Goal: Task Accomplishment & Management: Use online tool/utility

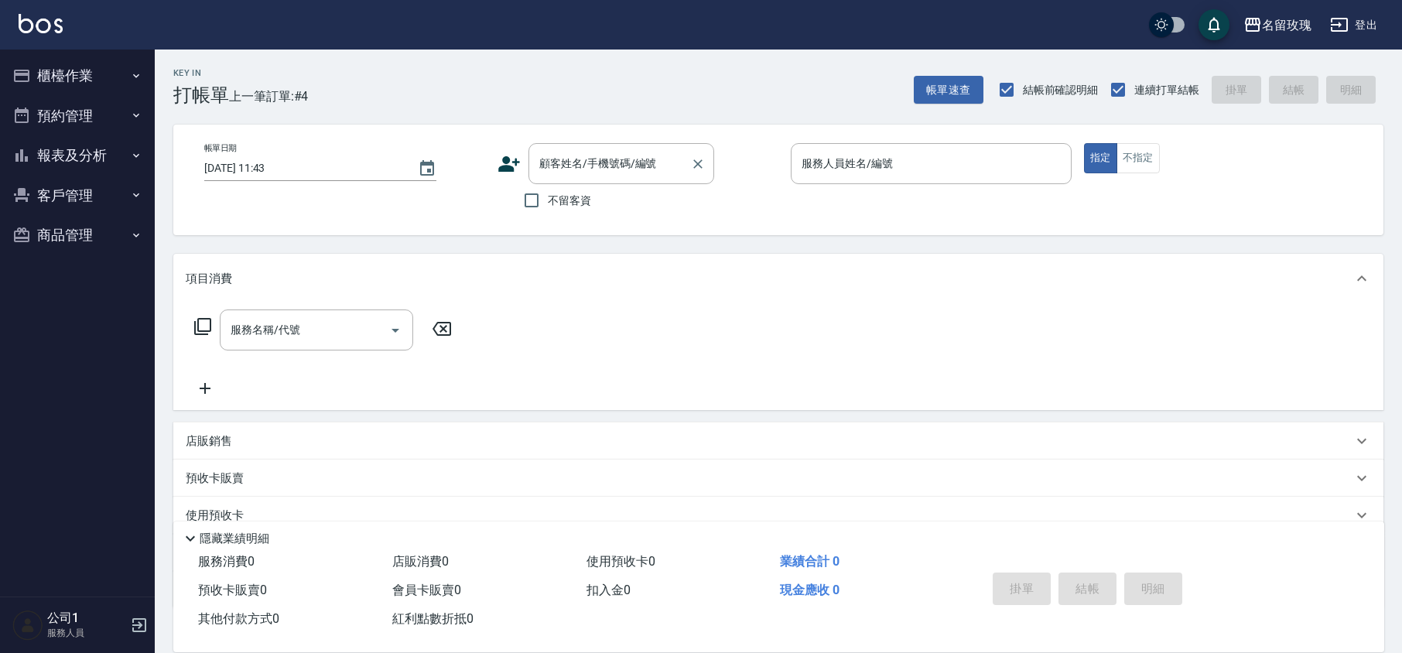
click at [571, 155] on div "顧客姓名/手機號碼/編號 顧客姓名/手機號碼/編號" at bounding box center [621, 163] width 186 height 41
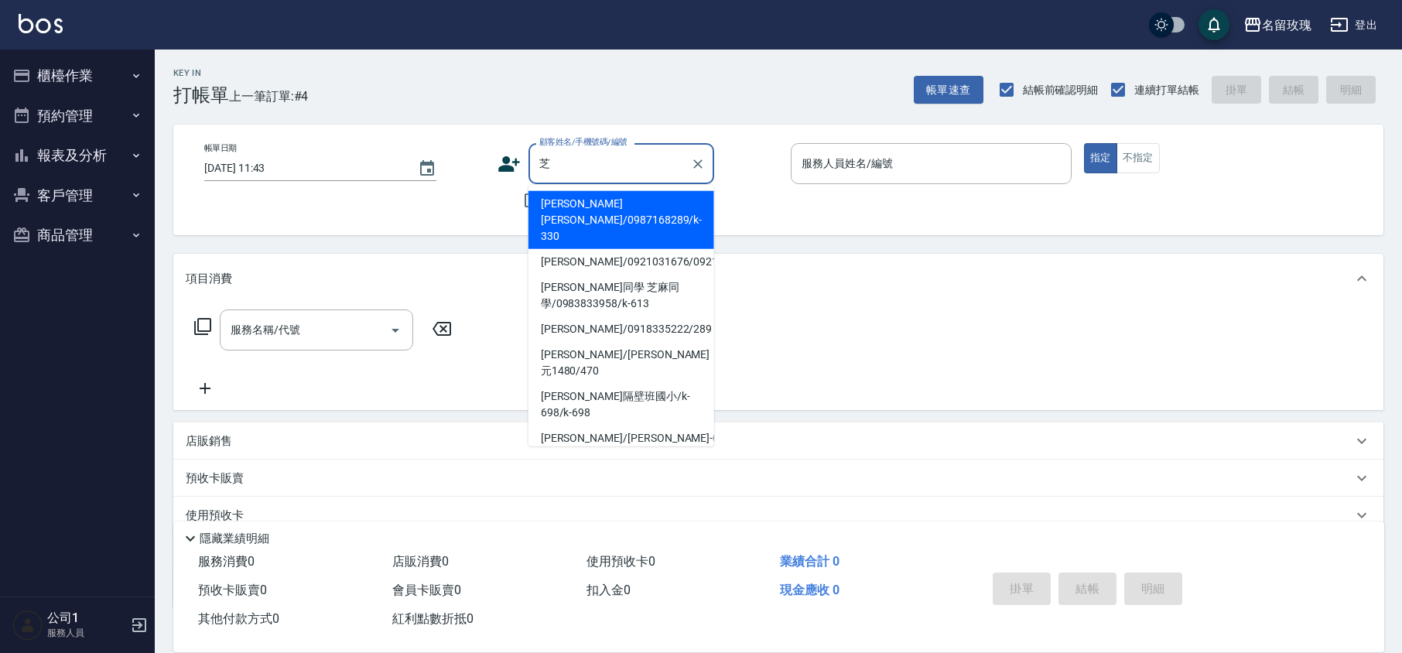
click at [591, 328] on li "[PERSON_NAME]/0918335222/289" at bounding box center [621, 329] width 186 height 26
type input "[PERSON_NAME]/0918335222/289"
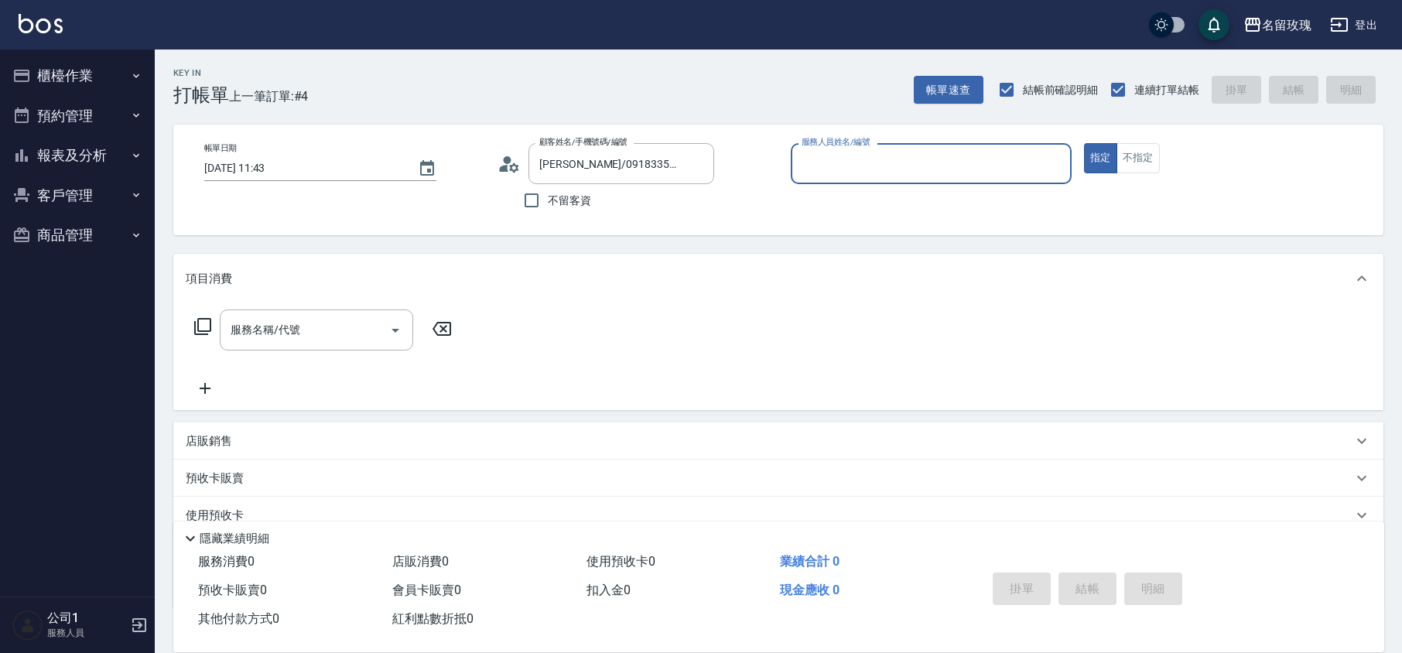
type input "VIVI-2"
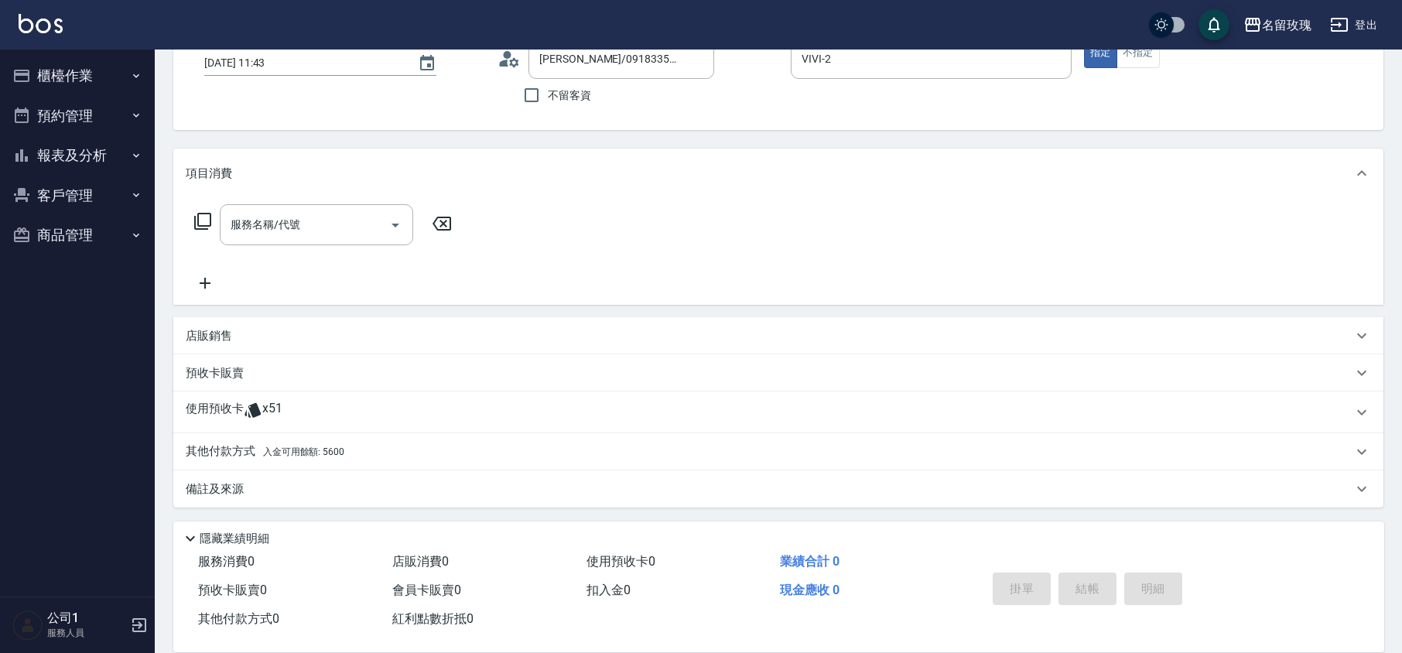
click at [208, 407] on p "使用預收卡" at bounding box center [215, 412] width 58 height 23
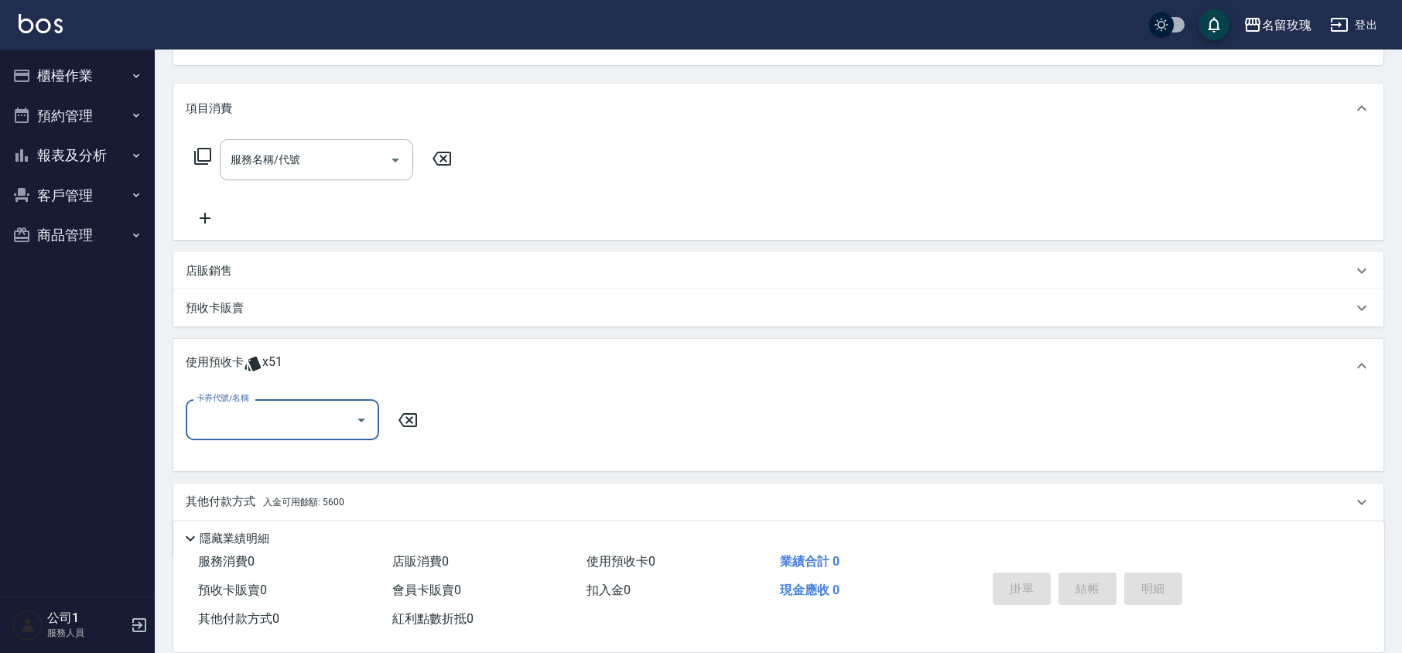
scroll to position [220, 0]
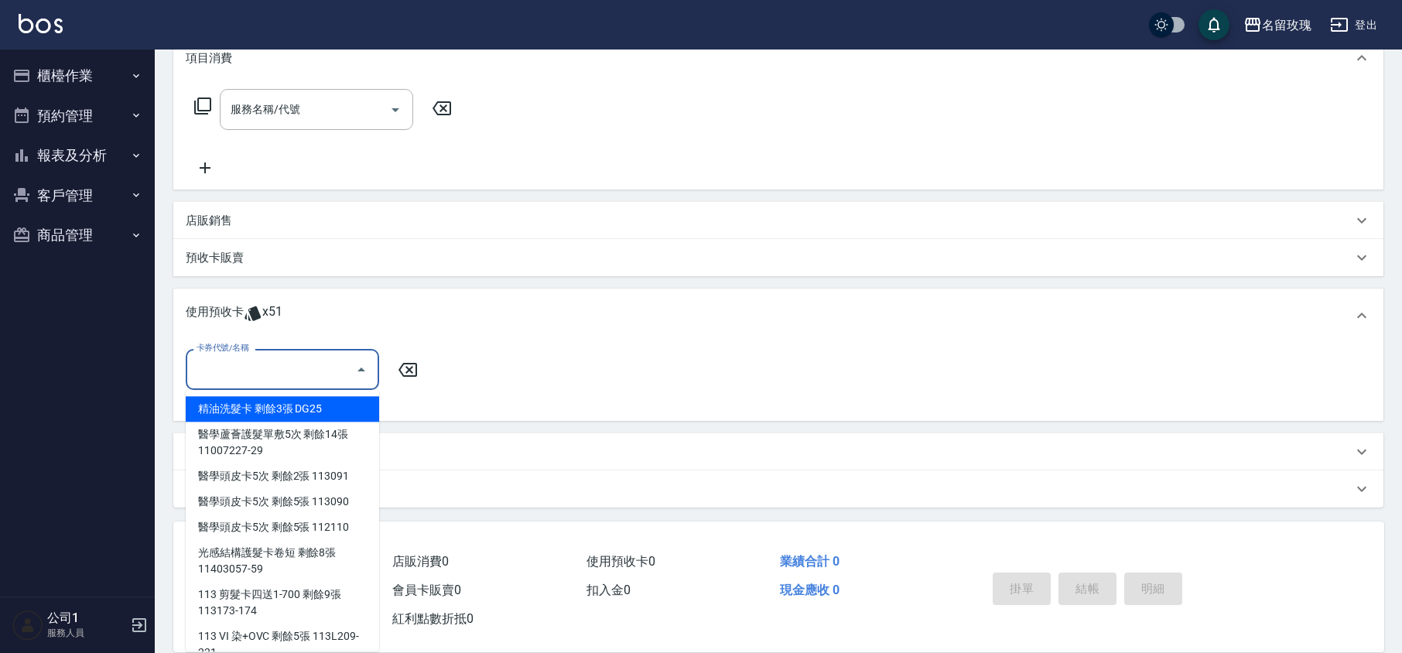
click at [257, 379] on input "卡券代號/名稱" at bounding box center [271, 369] width 156 height 27
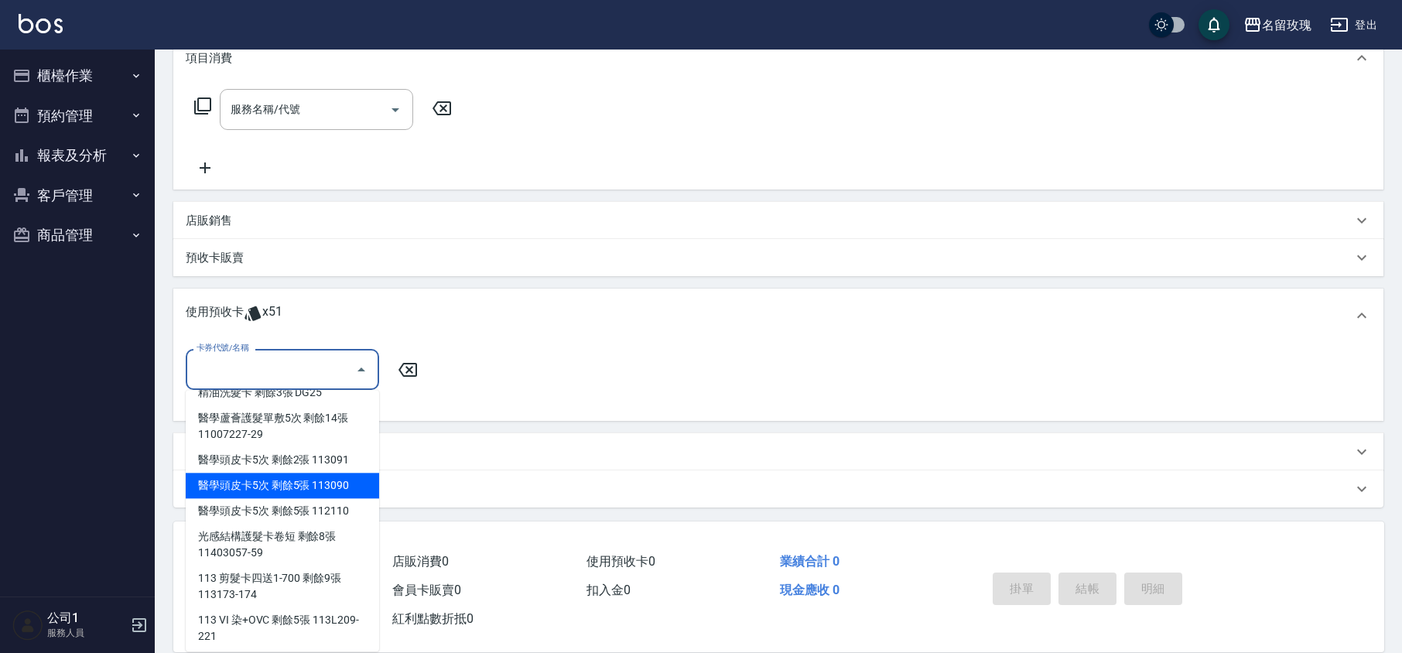
scroll to position [20, 0]
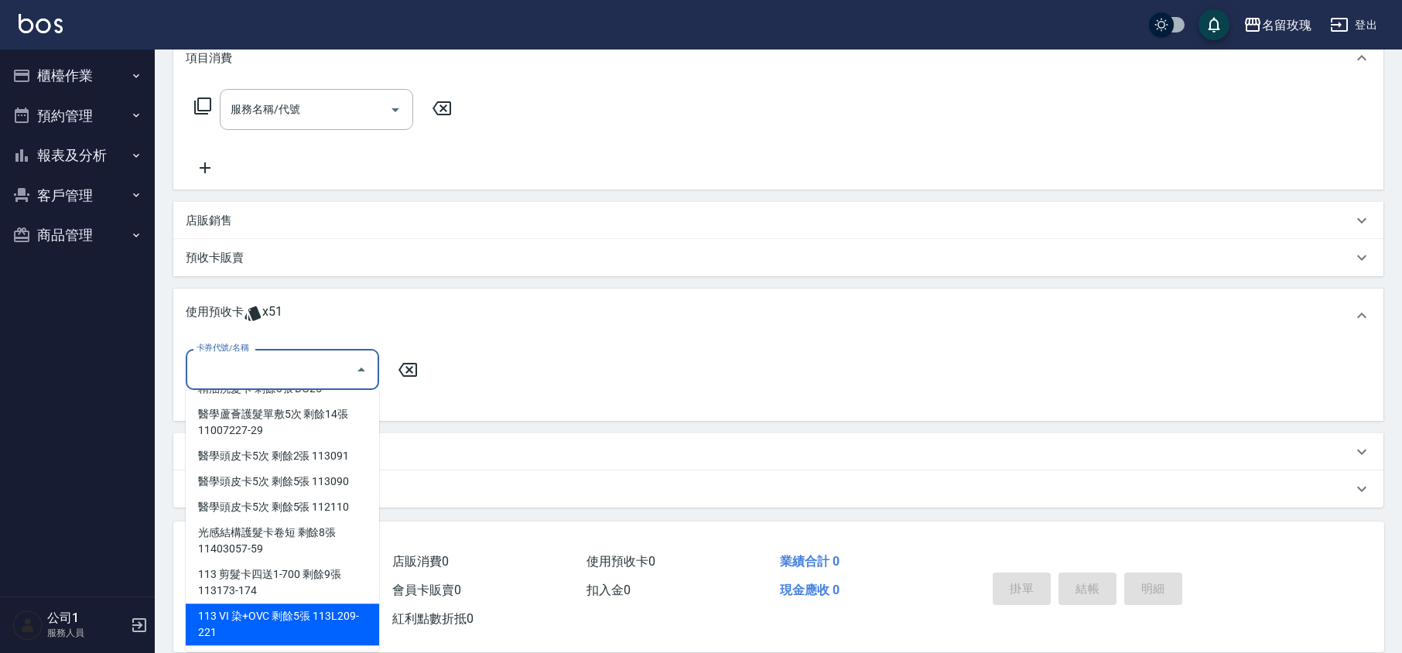
click at [336, 622] on div "113 VI 染+OVC 剩餘5張 113L209-221" at bounding box center [282, 624] width 193 height 42
type input "113 VI 染+OVC 113L209-221"
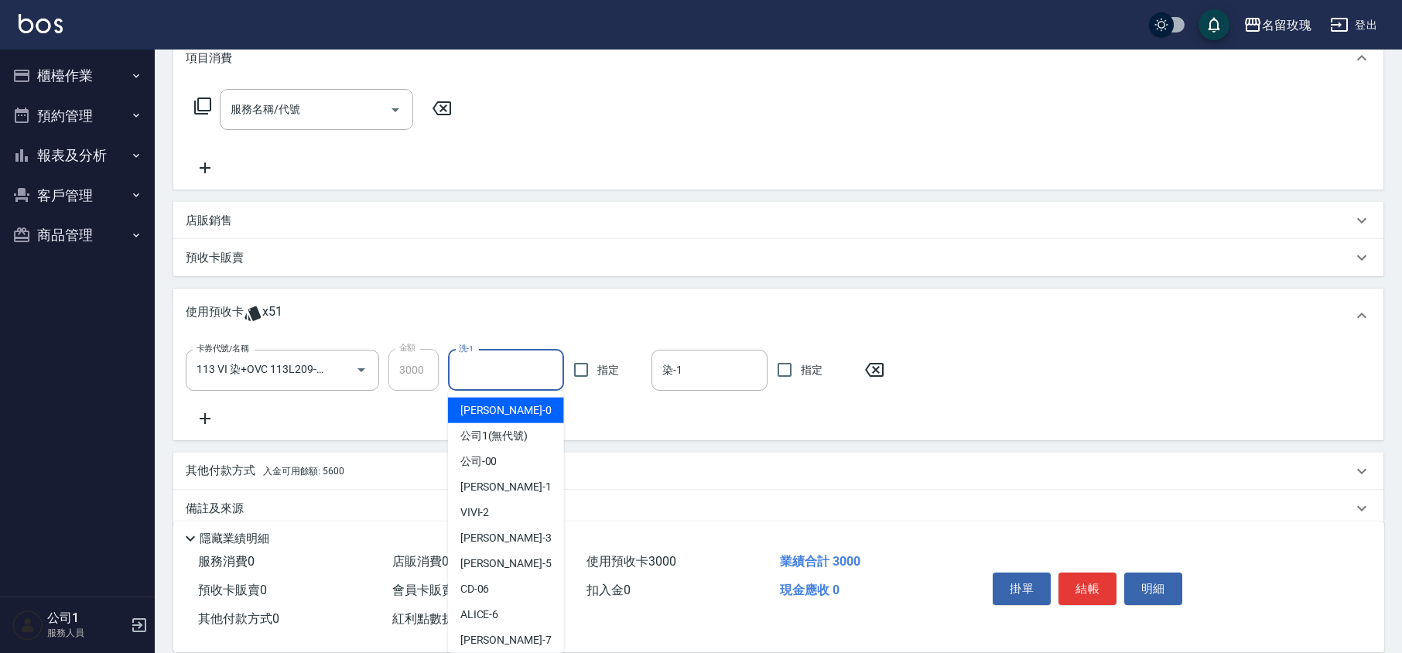
click at [467, 377] on input "洗-1" at bounding box center [506, 370] width 102 height 27
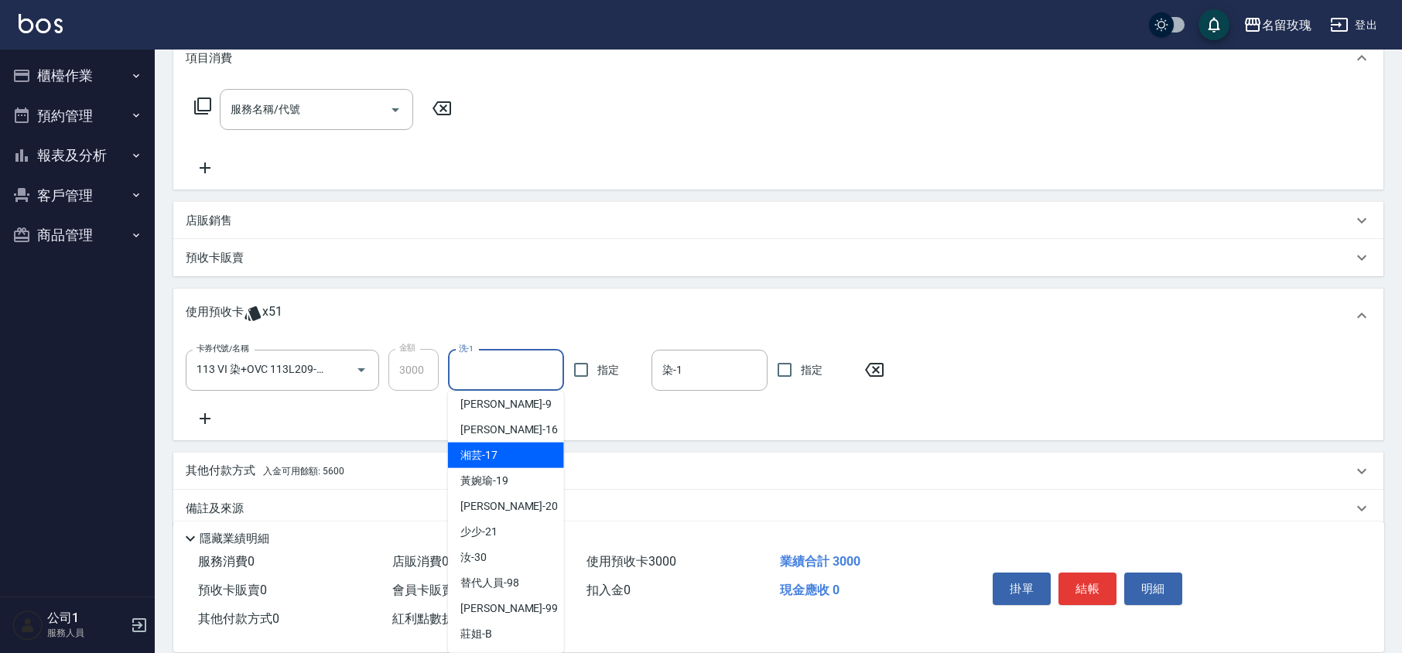
click at [470, 459] on span "湘芸 -17" at bounding box center [478, 455] width 37 height 16
type input "湘芸-17"
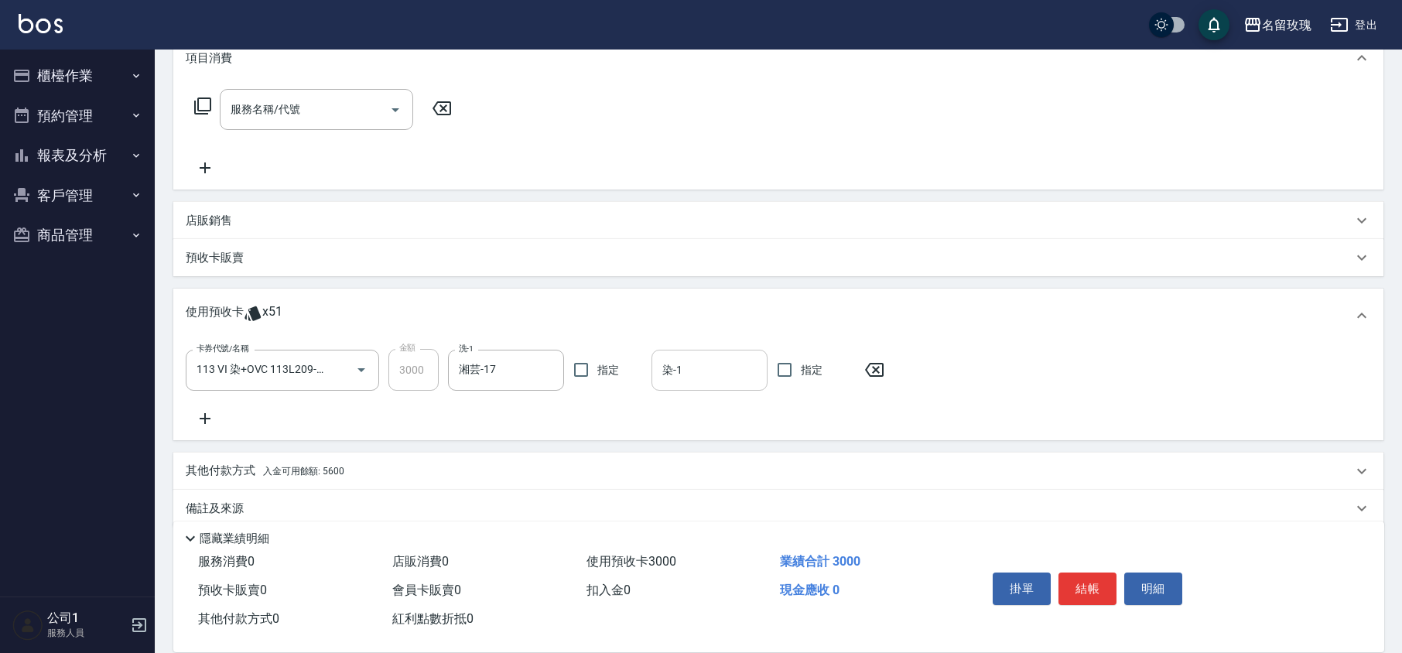
click at [730, 365] on input "染-1" at bounding box center [709, 370] width 102 height 27
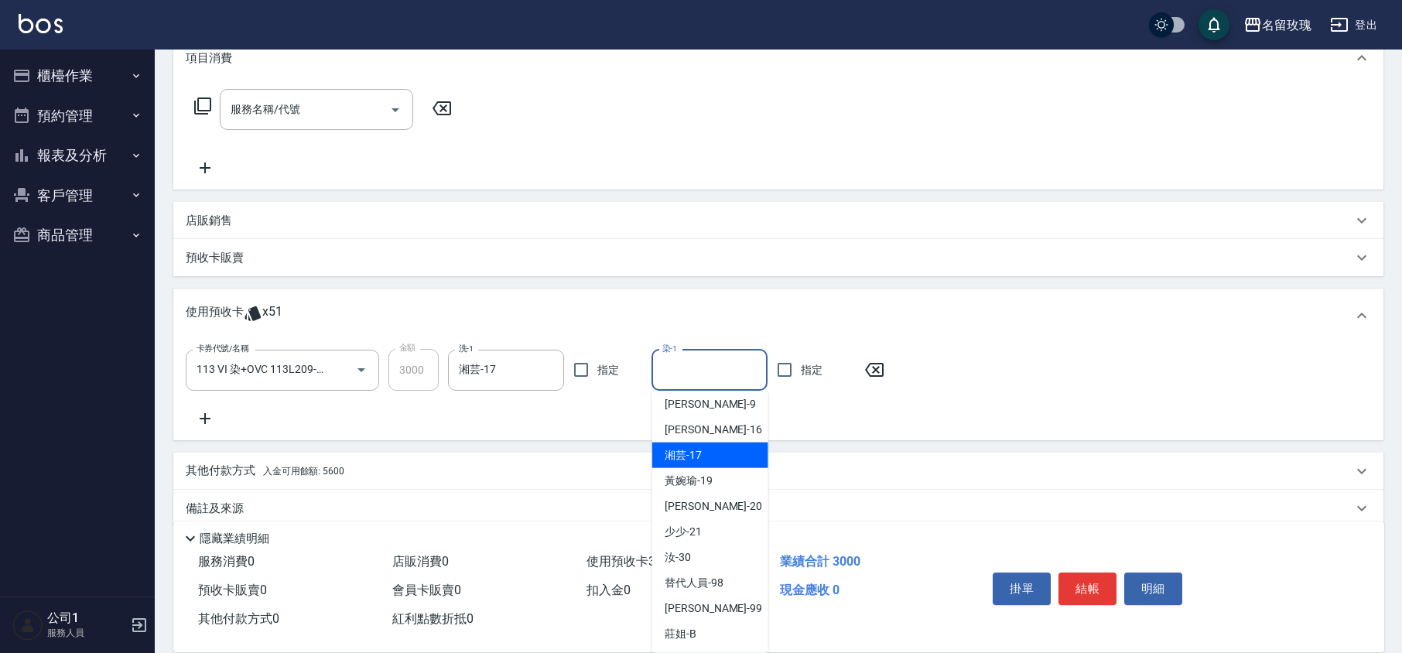
click at [712, 458] on div "湘芸 -17" at bounding box center [710, 455] width 116 height 26
type input "湘芸-17"
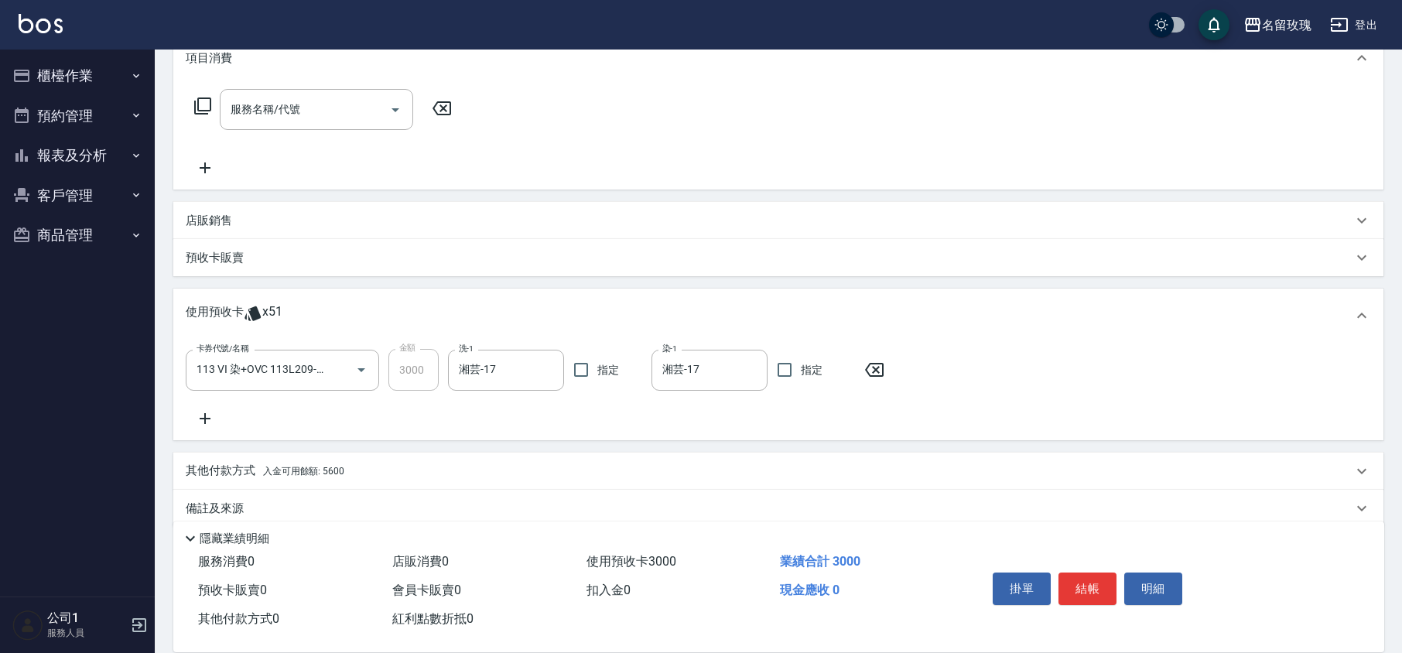
click at [204, 421] on icon at bounding box center [205, 418] width 11 height 11
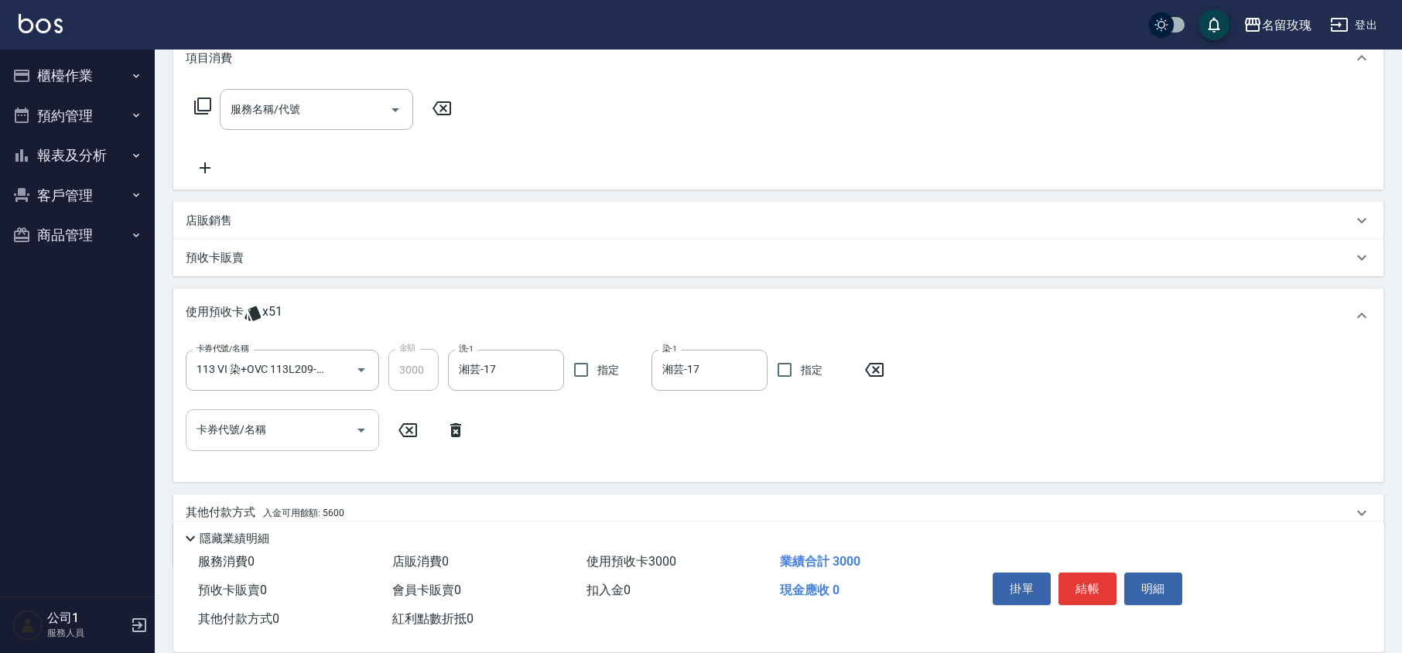
click at [258, 437] on input "卡券代號/名稱" at bounding box center [271, 429] width 156 height 27
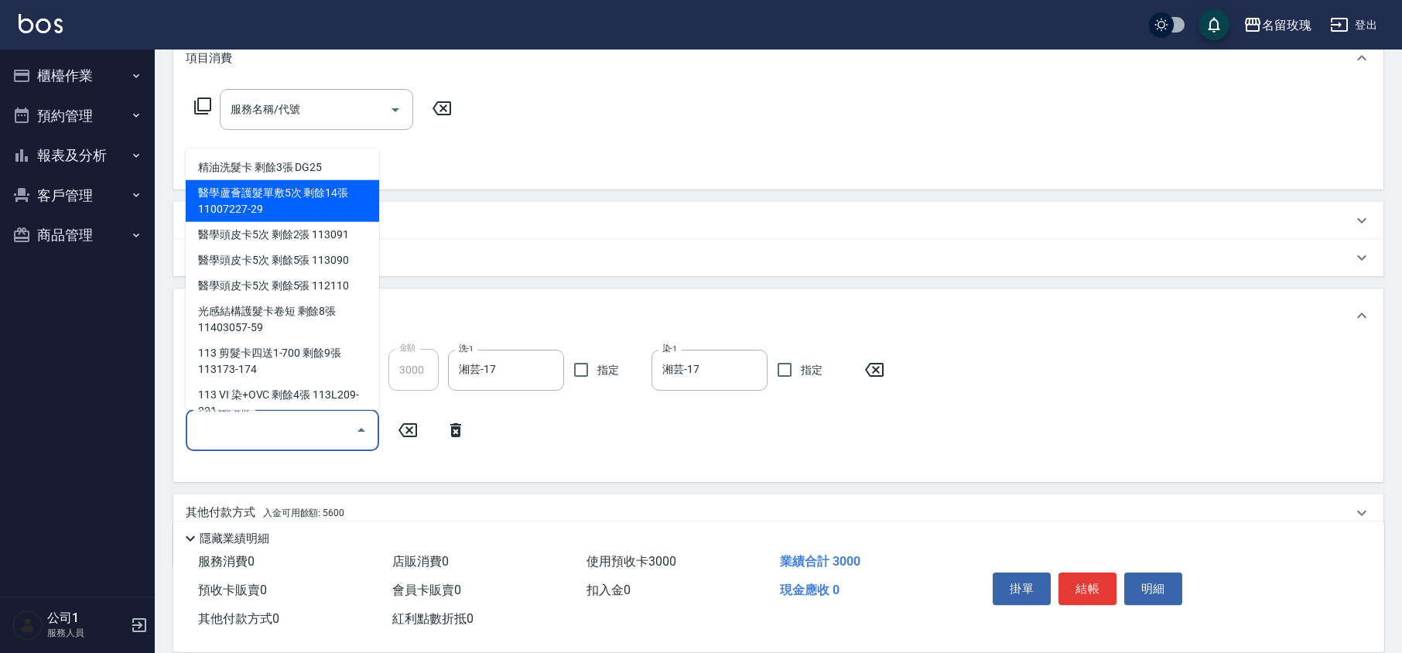
click at [345, 202] on div "醫學蘆薈護髮單敷5次 剩餘14張 11007227-29" at bounding box center [282, 201] width 193 height 42
type input "醫學蘆薈護髮單敷5次 11007227-29"
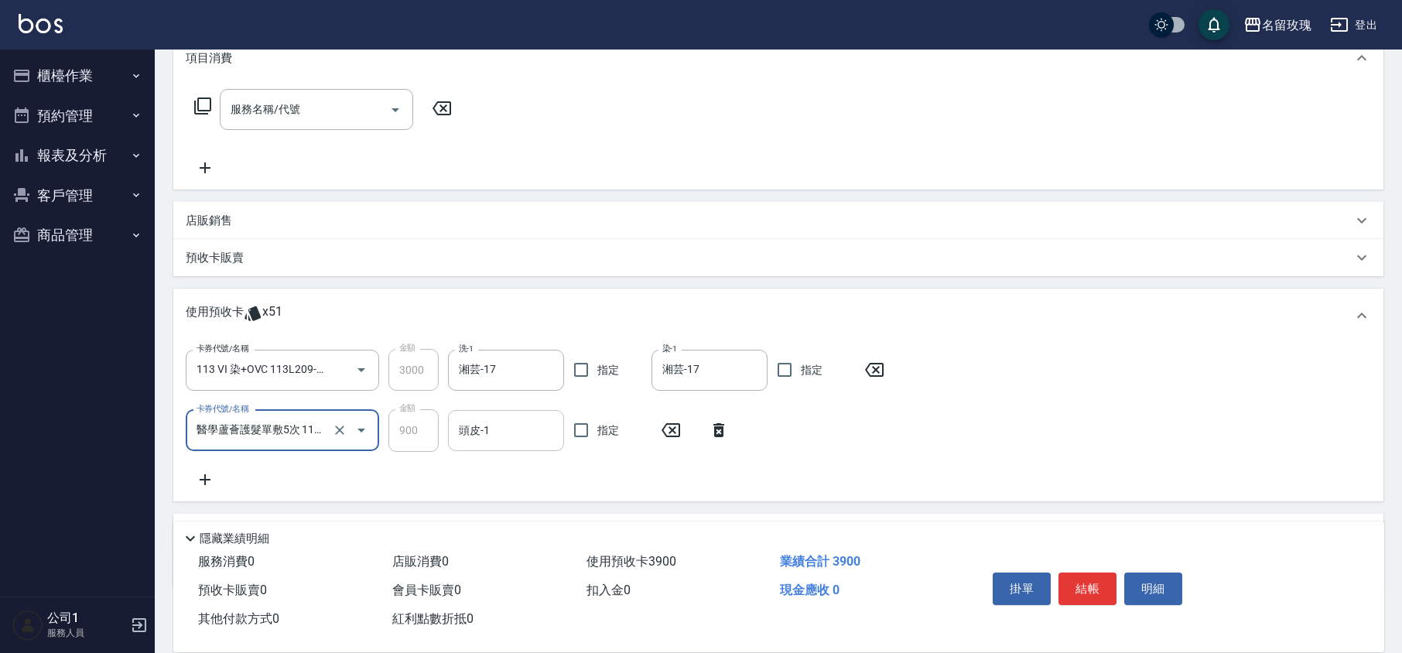
click at [498, 422] on input "頭皮-1" at bounding box center [506, 430] width 102 height 27
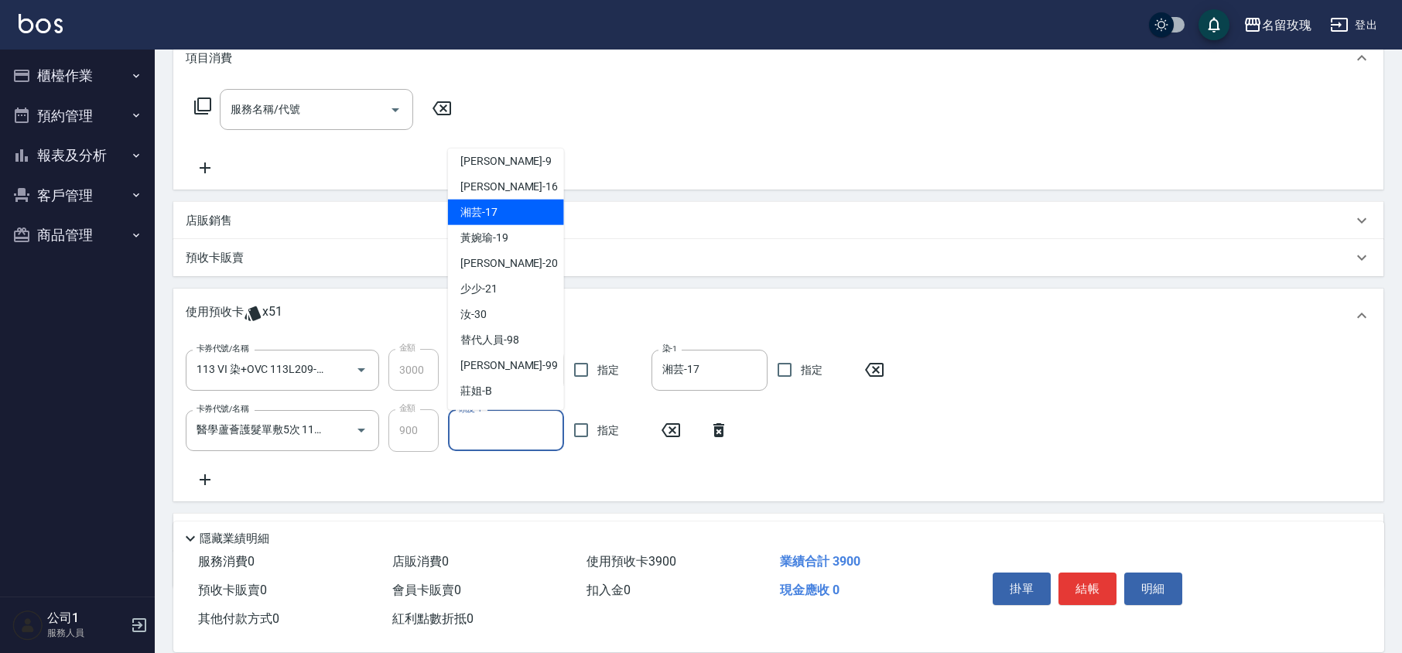
click at [504, 217] on div "湘芸 -17" at bounding box center [506, 213] width 116 height 26
type input "湘芸-17"
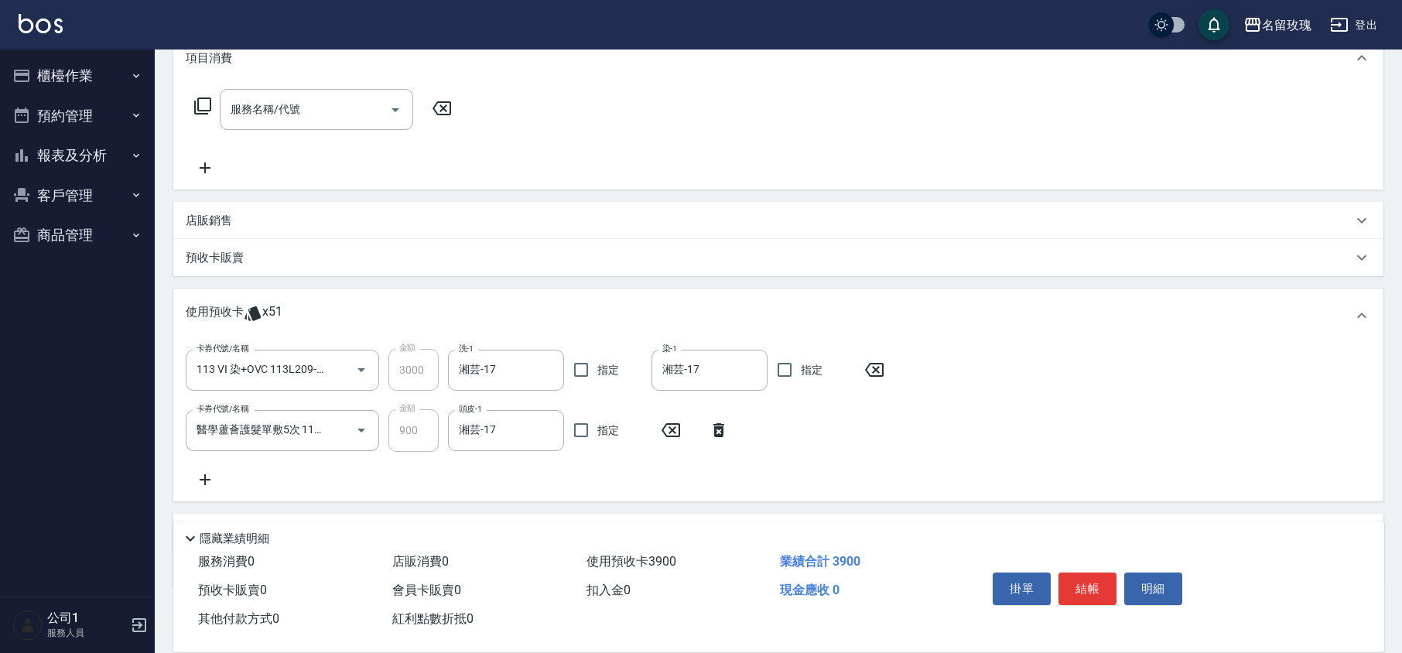
click at [203, 475] on icon at bounding box center [205, 479] width 39 height 19
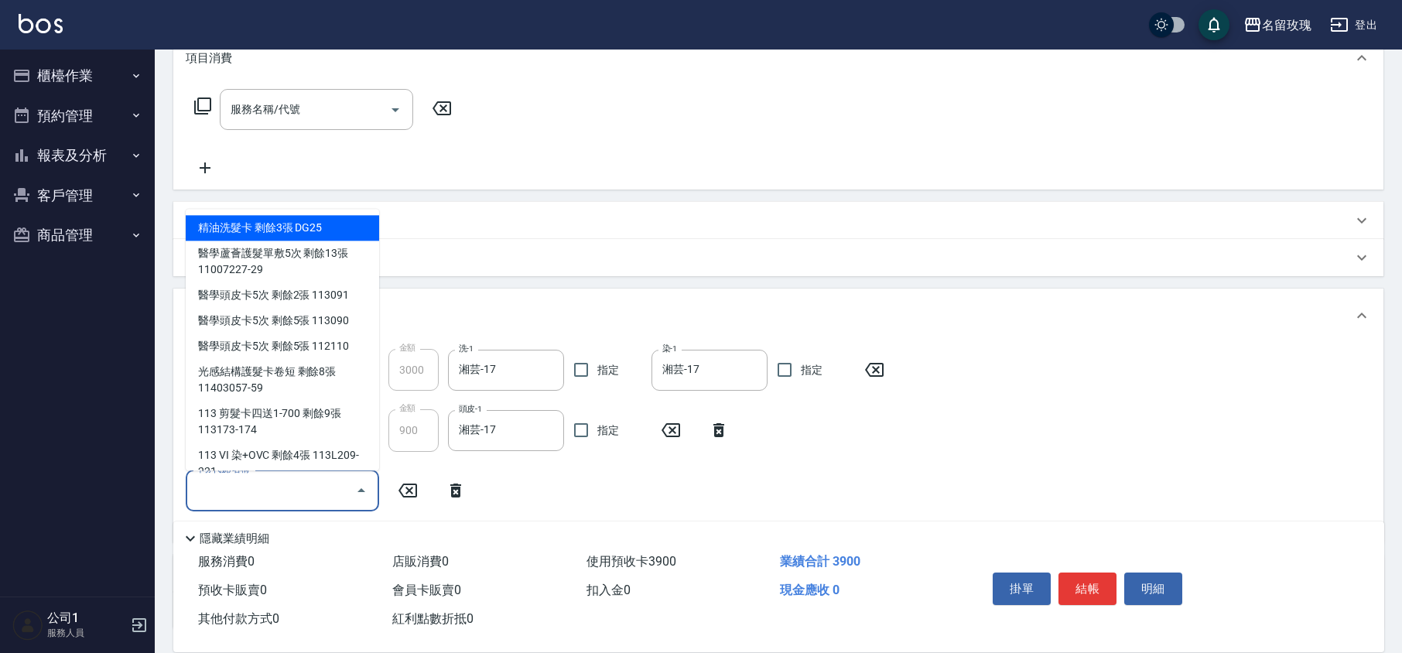
click at [245, 492] on input "卡券代號/名稱" at bounding box center [271, 490] width 156 height 27
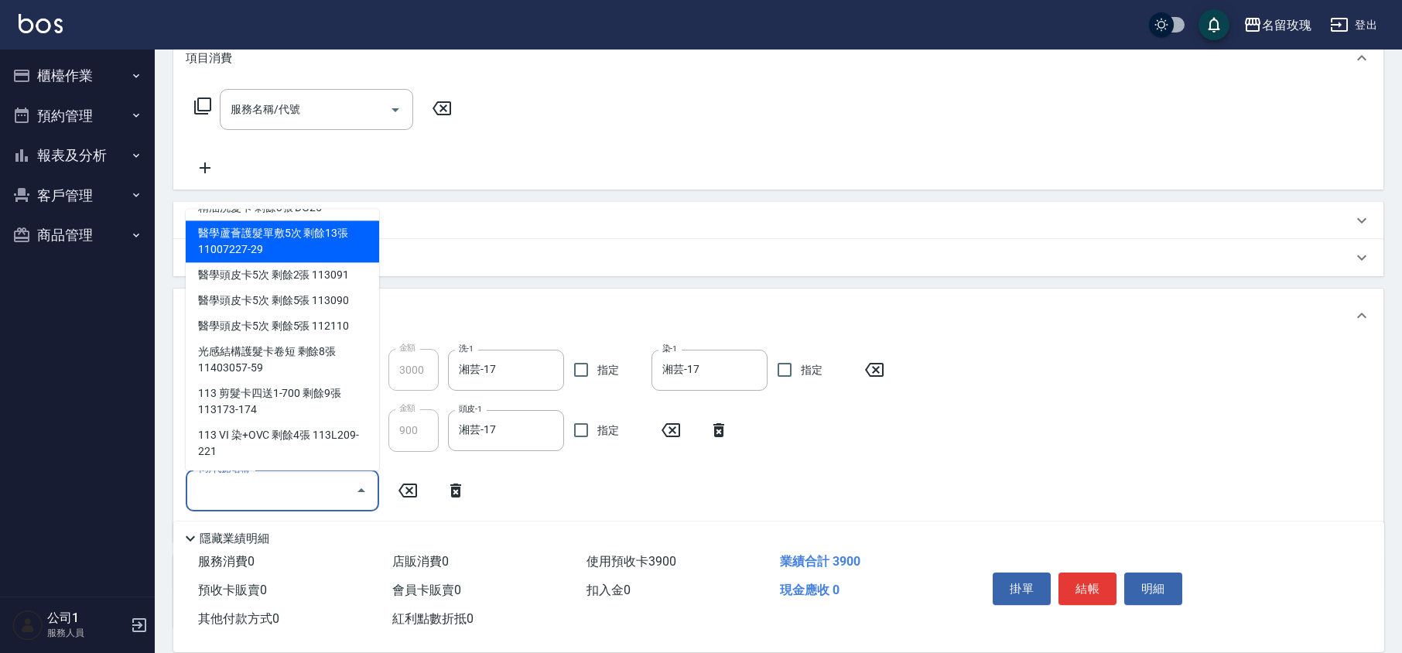
scroll to position [0, 0]
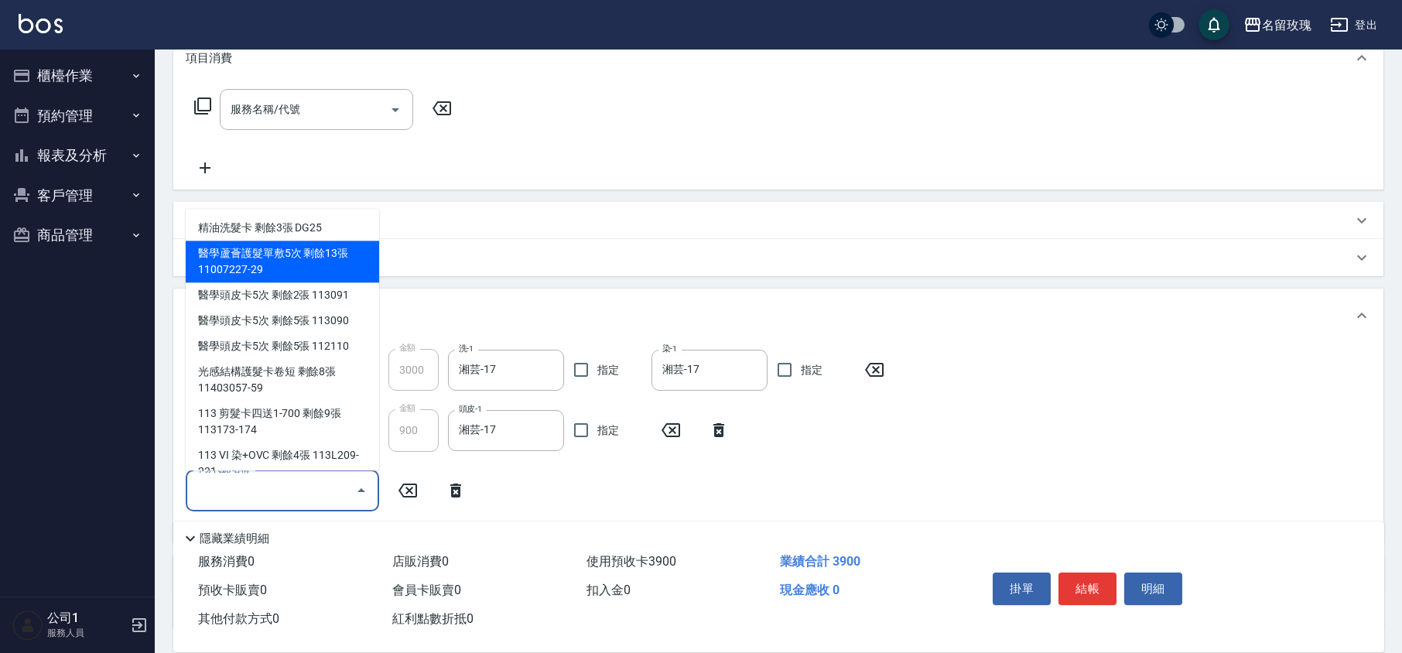
click at [465, 493] on icon at bounding box center [455, 490] width 39 height 19
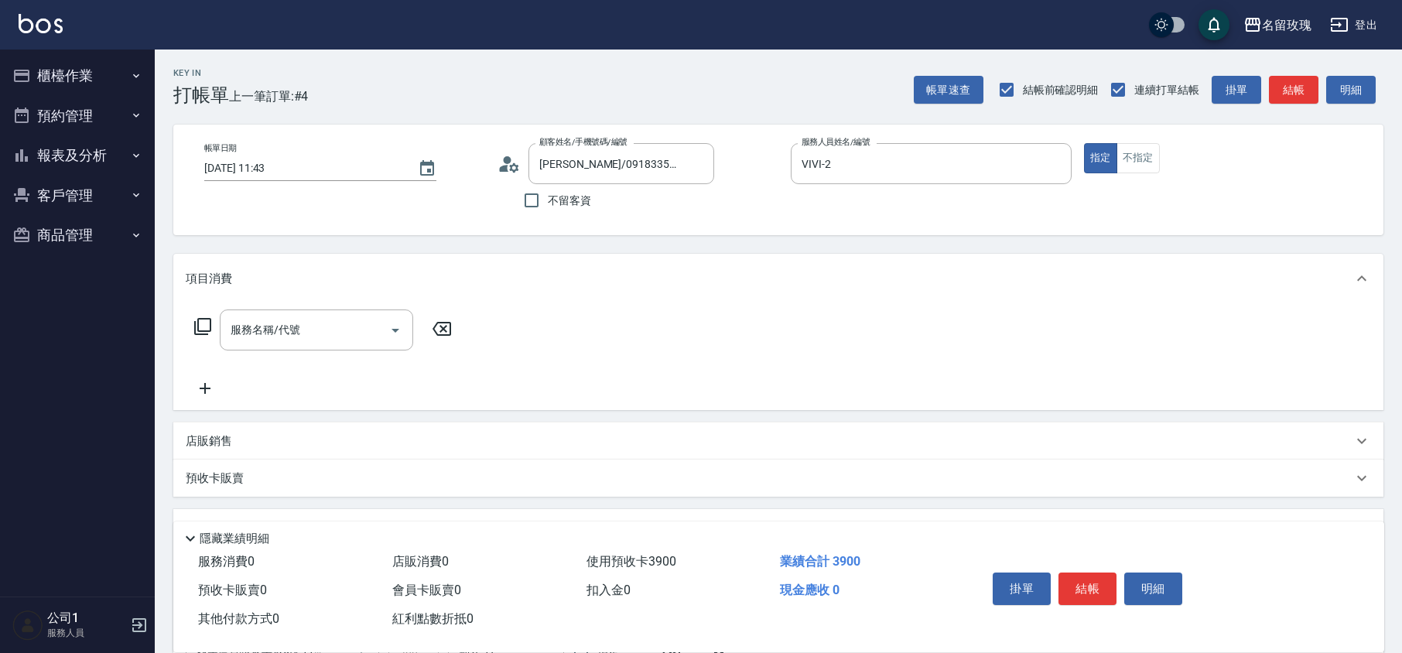
click at [201, 336] on div "服務名稱/代號 服務名稱/代號" at bounding box center [323, 329] width 275 height 41
click at [201, 326] on icon at bounding box center [202, 326] width 19 height 19
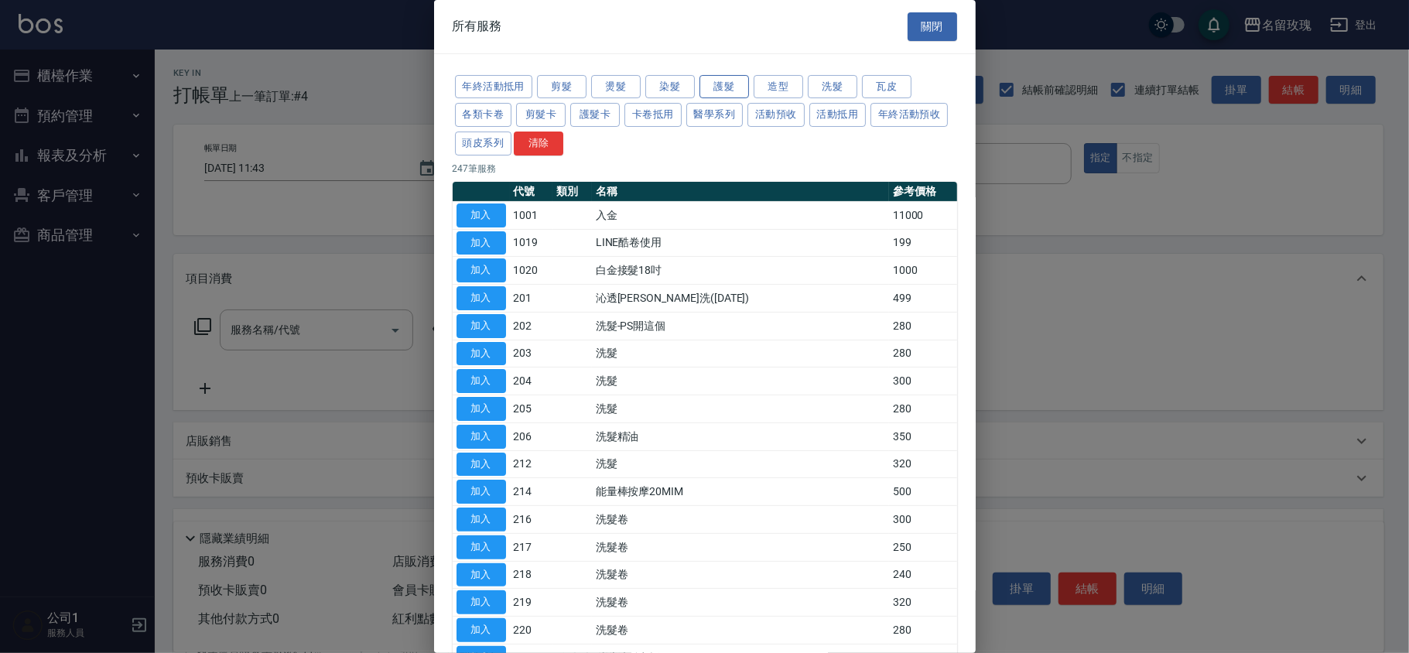
click at [740, 96] on button "護髮" at bounding box center [724, 87] width 50 height 24
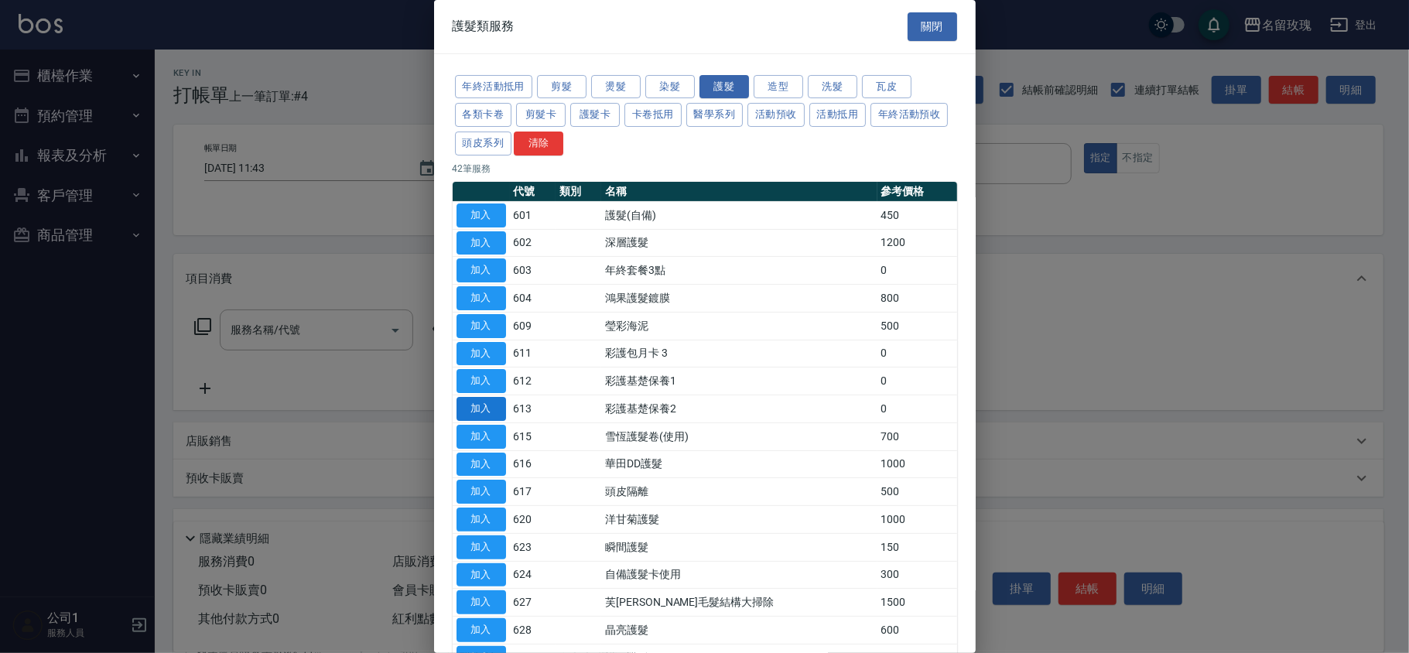
click at [477, 415] on button "加入" at bounding box center [481, 409] width 50 height 24
type input "彩護基楚保養2(613)"
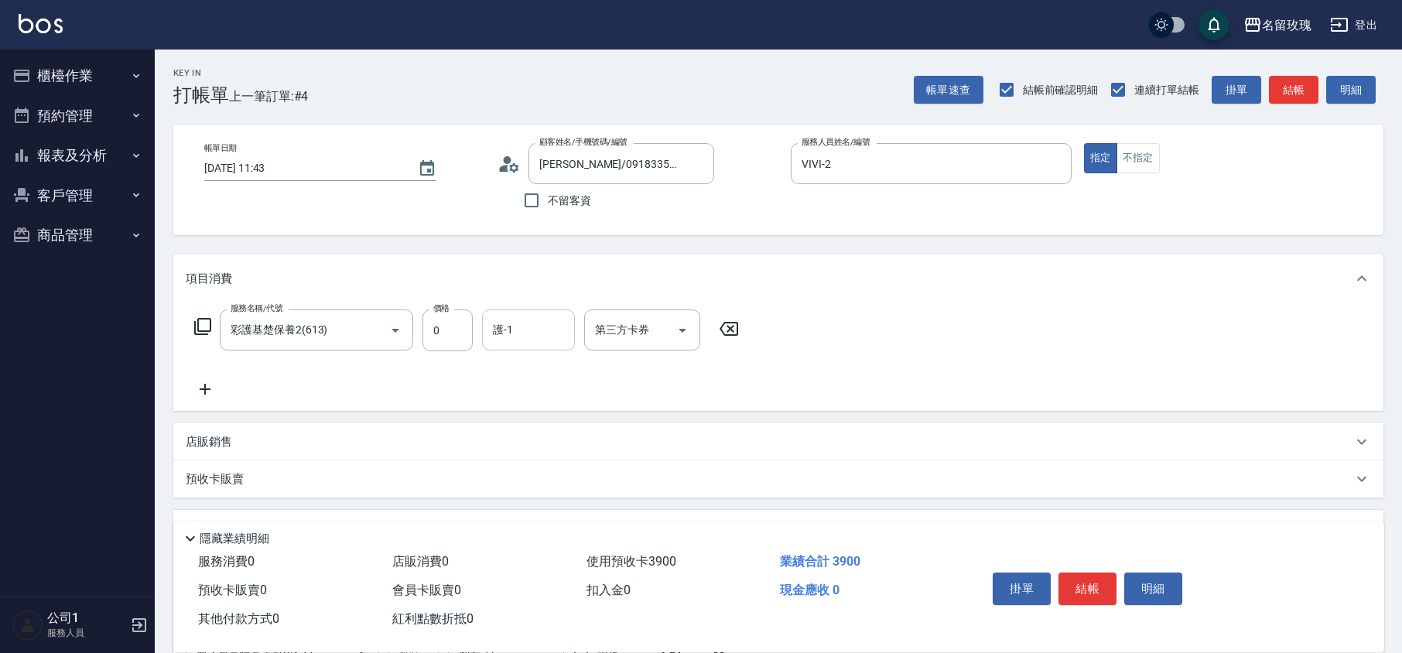
click at [526, 329] on input "護-1" at bounding box center [528, 329] width 79 height 27
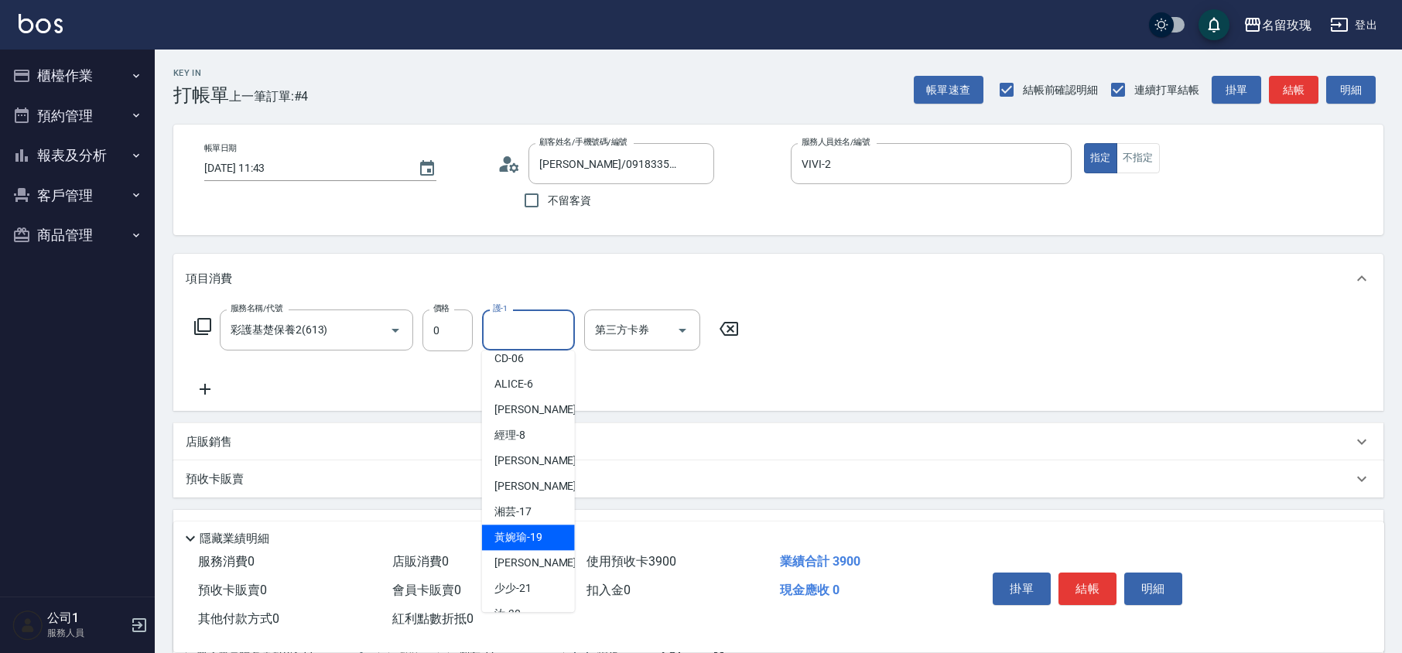
scroll to position [304, 0]
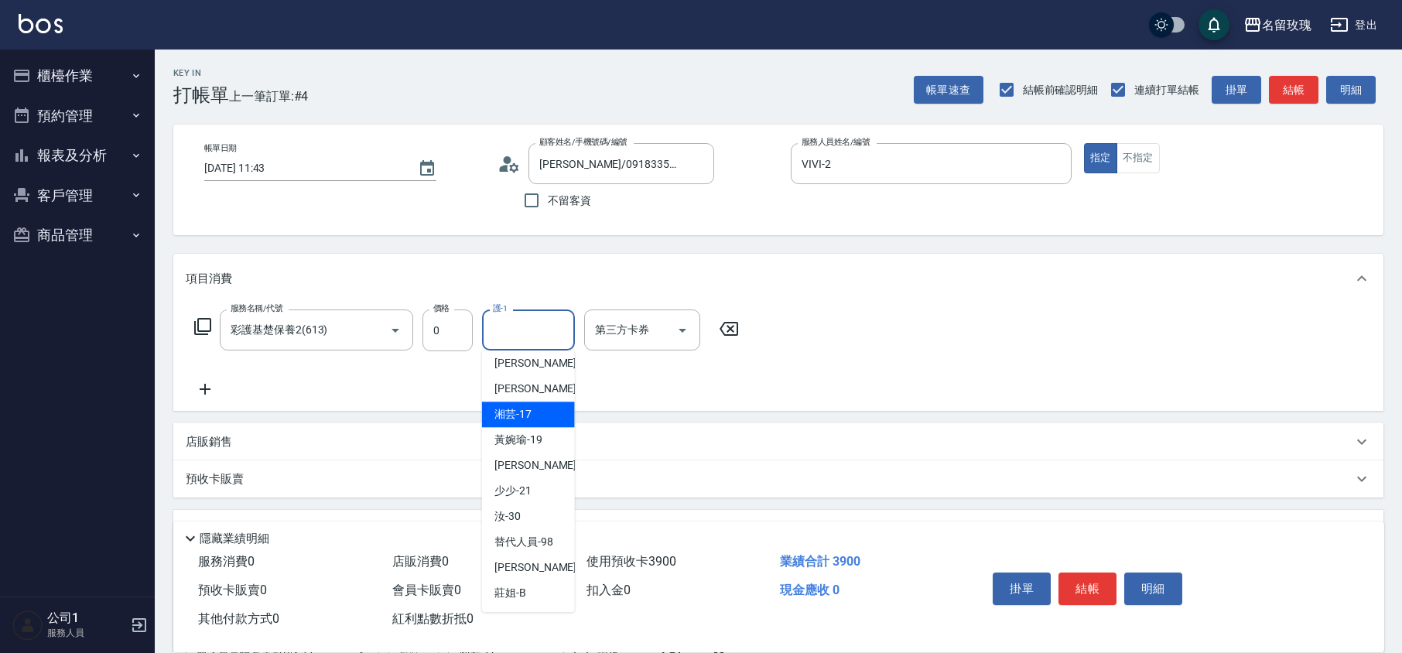
click at [539, 415] on div "湘芸 -17" at bounding box center [528, 414] width 93 height 26
type input "湘芸-17"
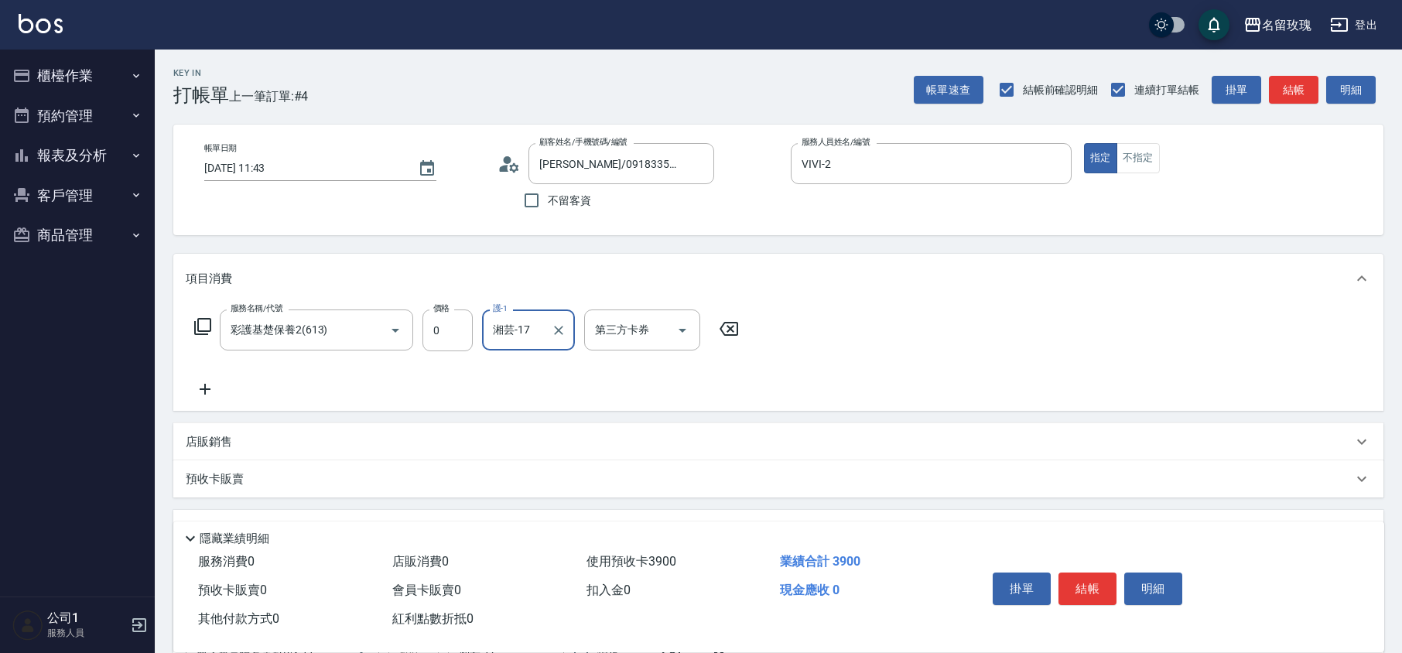
click at [196, 391] on icon at bounding box center [205, 389] width 39 height 19
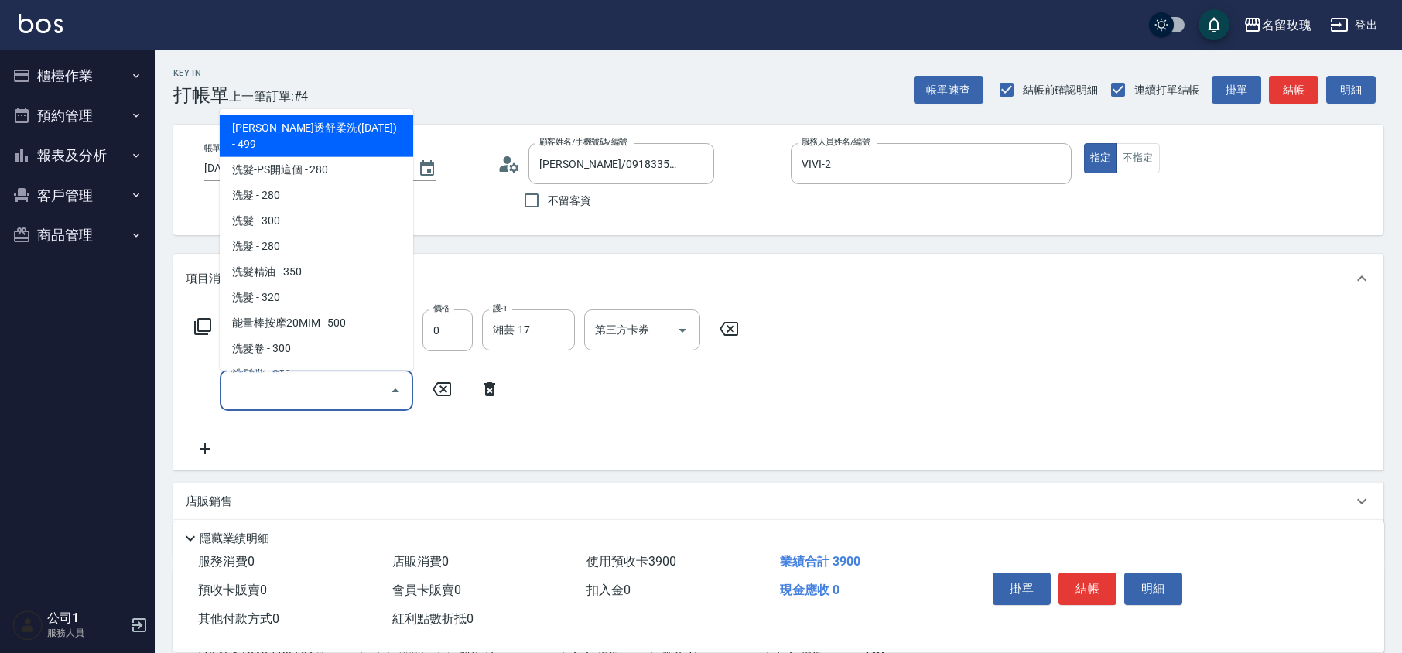
click at [257, 396] on input "服務名稱/代號" at bounding box center [305, 390] width 156 height 27
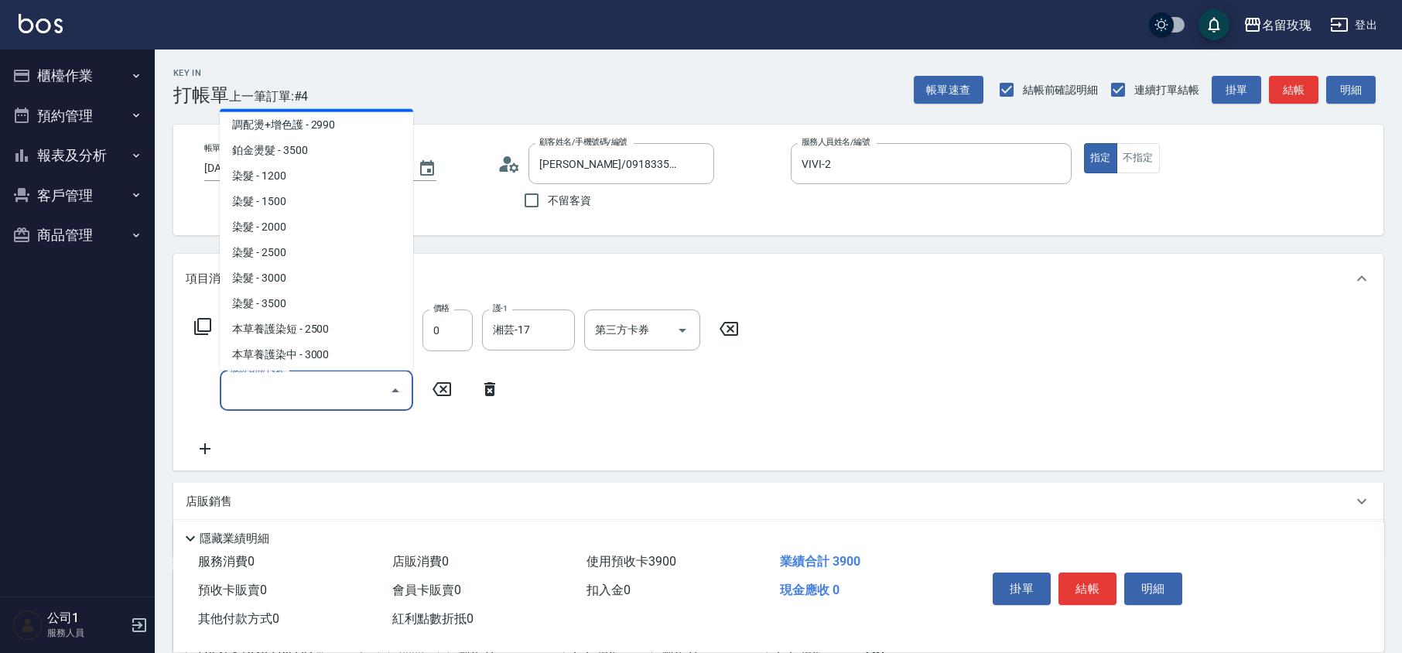
scroll to position [1238, 0]
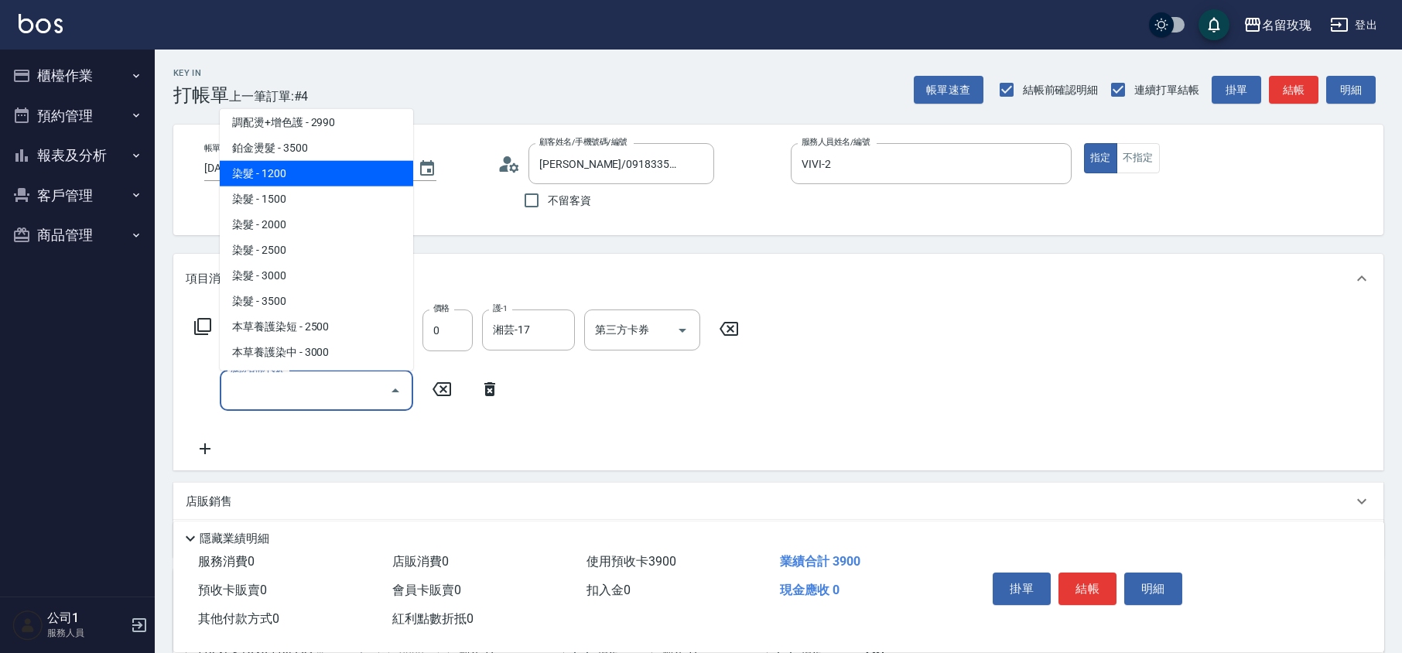
click at [302, 161] on span "染髮 - 1200" at bounding box center [316, 174] width 193 height 26
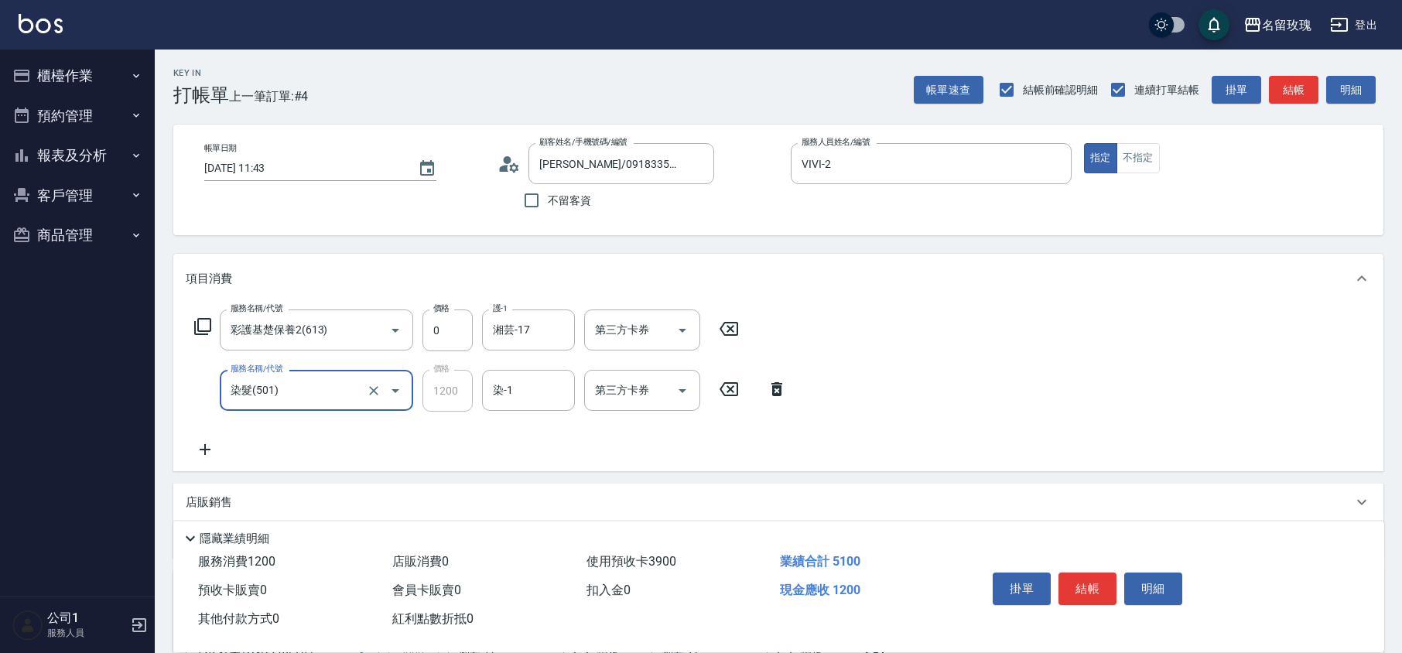
click at [326, 397] on input "染髮(501)" at bounding box center [295, 390] width 136 height 27
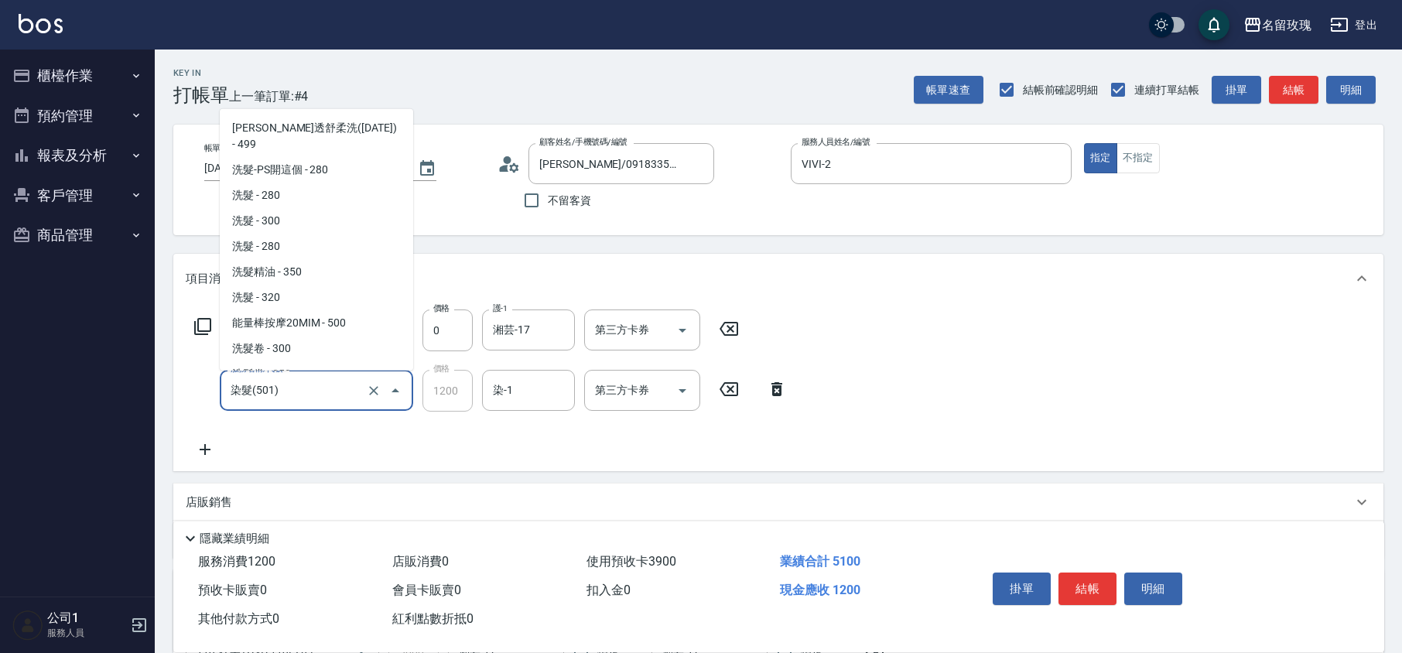
scroll to position [1021, 0]
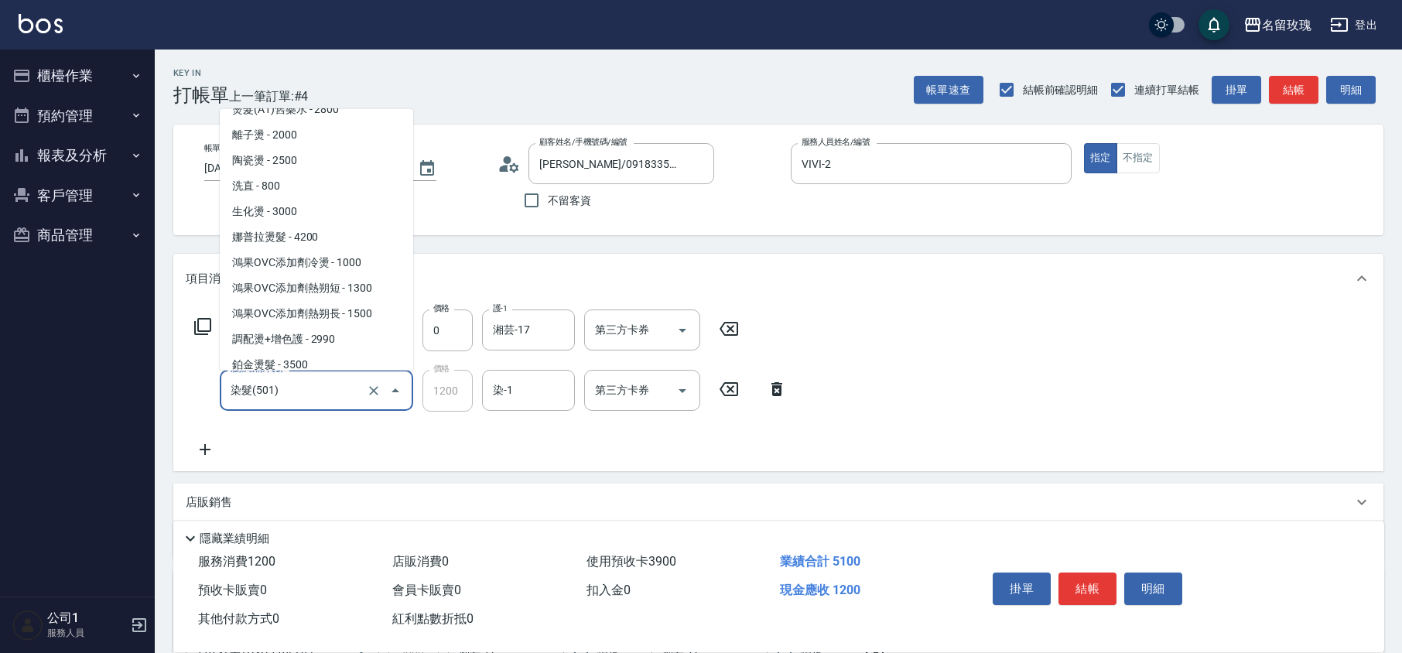
click at [295, 377] on span "染髮 - 1200" at bounding box center [316, 390] width 193 height 26
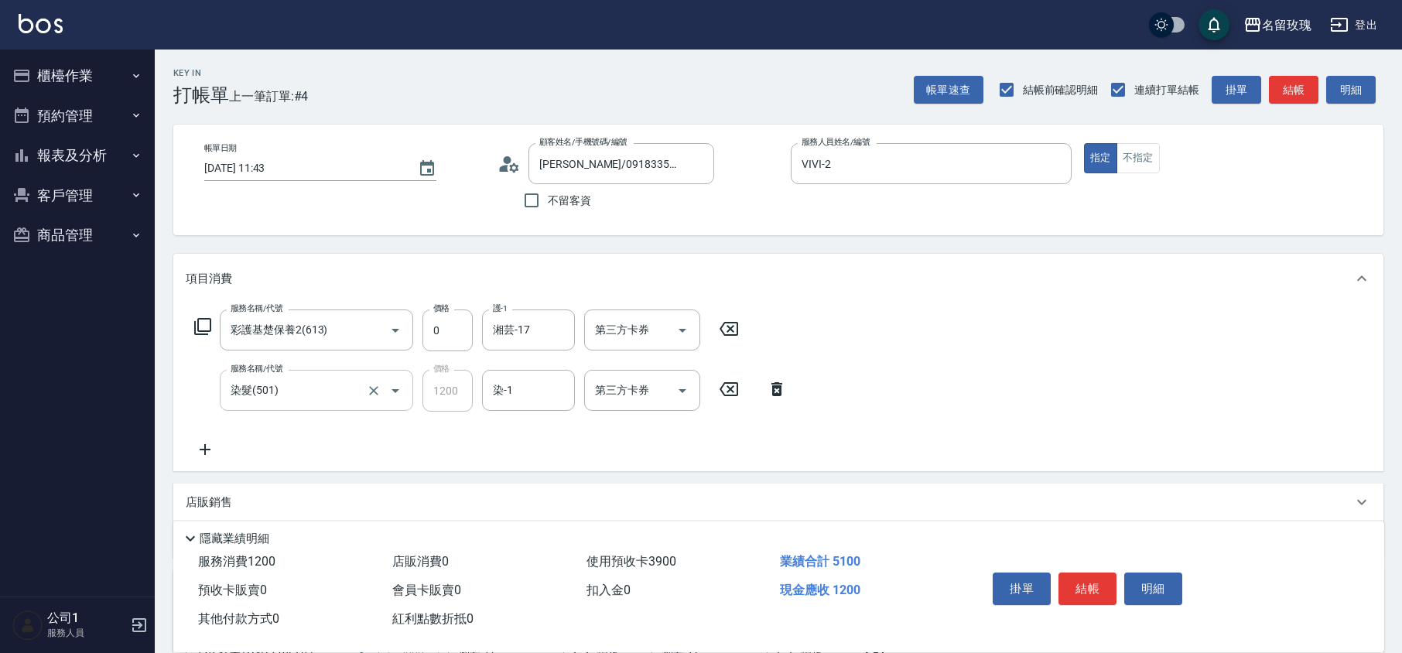
click at [302, 390] on input "染髮(501)" at bounding box center [295, 390] width 136 height 27
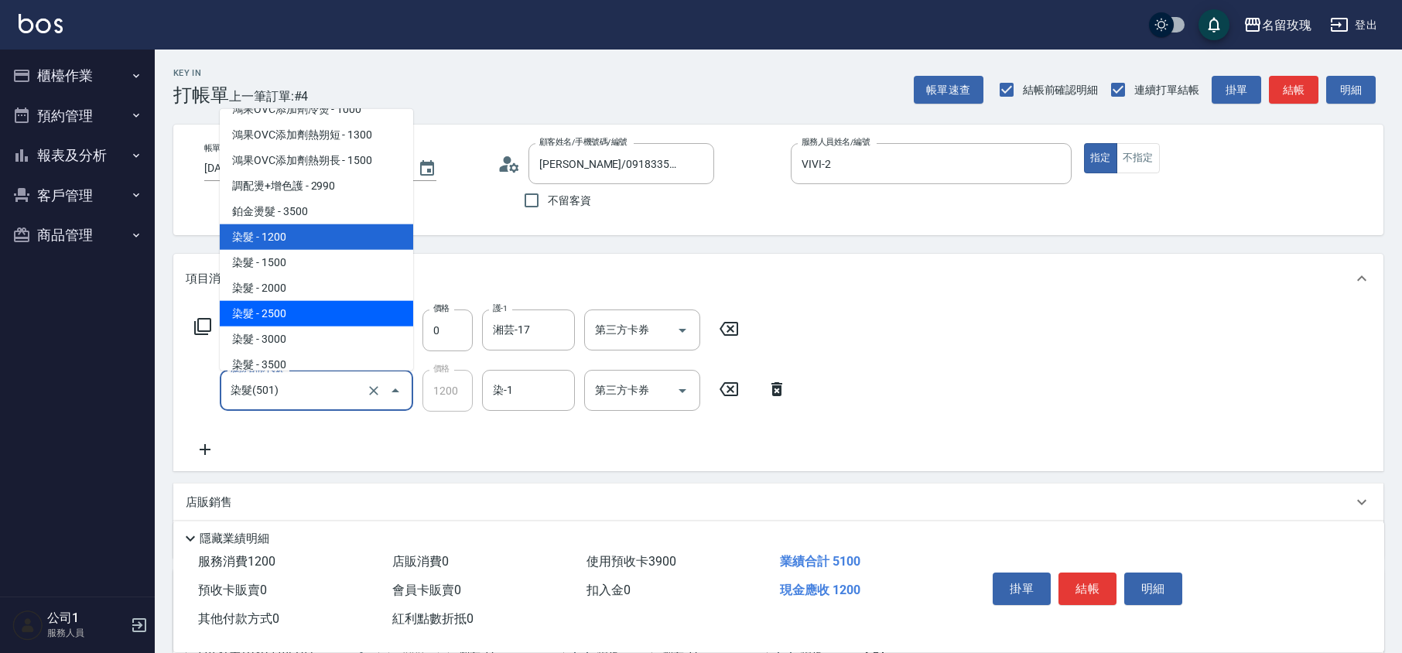
scroll to position [1227, 0]
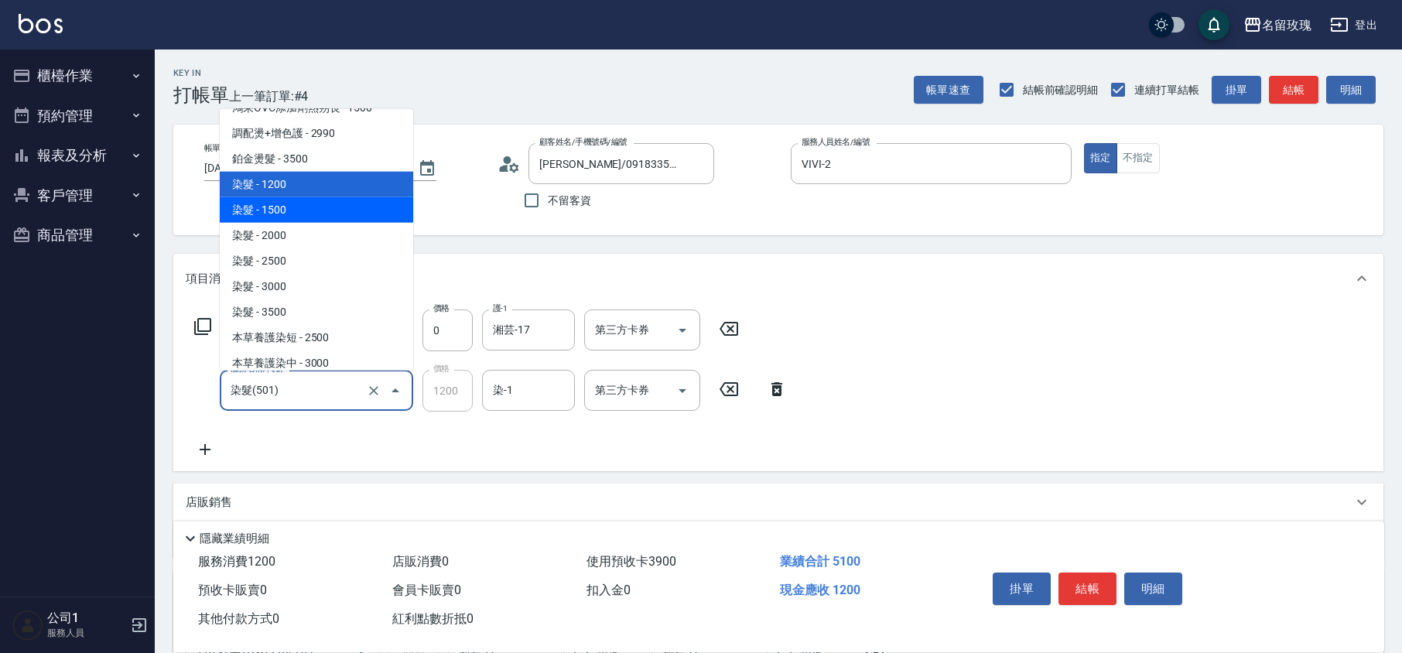
click at [288, 197] on span "染髮 - 1500" at bounding box center [316, 210] width 193 height 26
type input "染髮(502)"
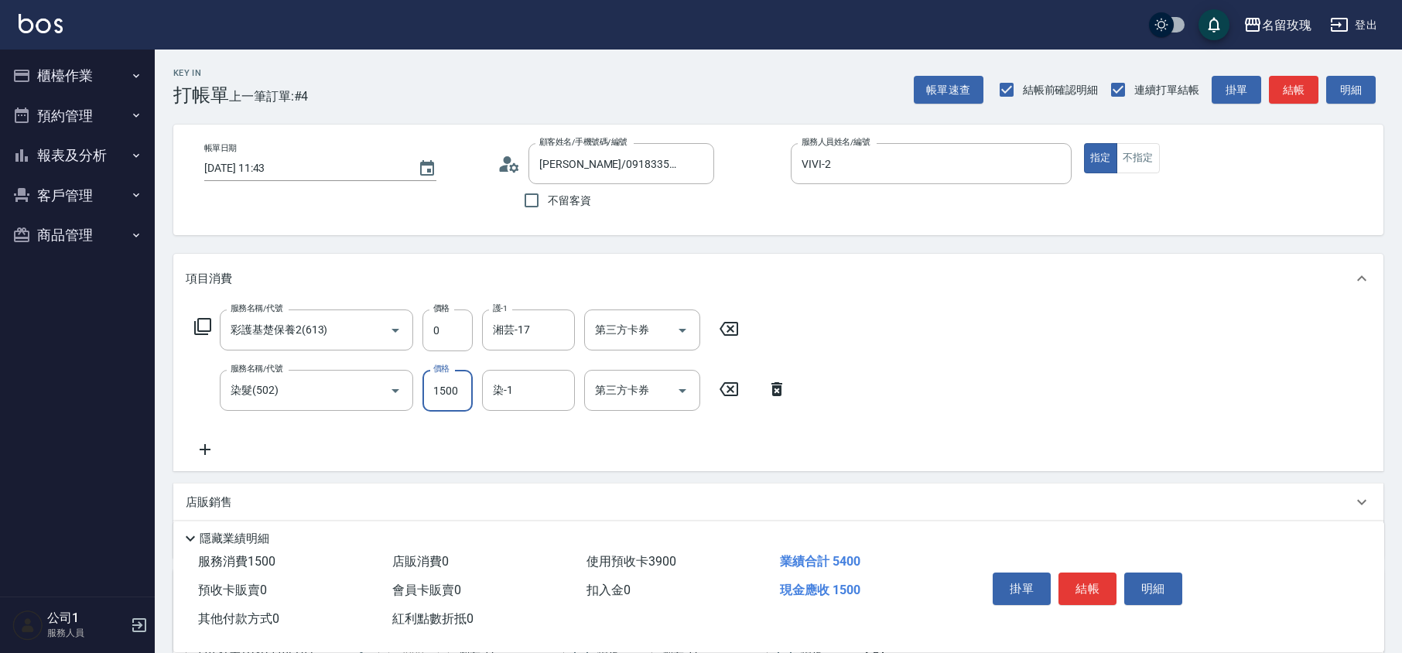
click at [446, 388] on input "1500" at bounding box center [447, 391] width 50 height 42
type input "1000"
click at [509, 387] on input "染-1" at bounding box center [528, 390] width 79 height 27
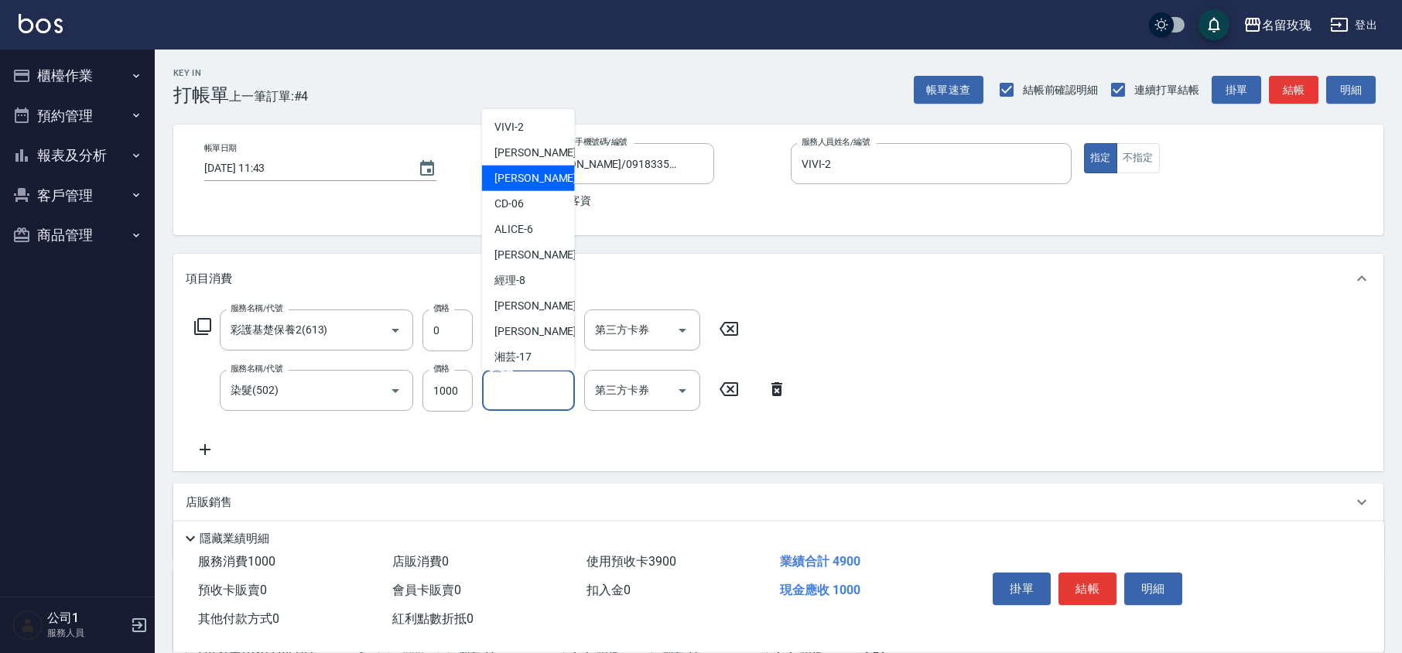
scroll to position [303, 0]
click at [534, 180] on div "湘芸 -17" at bounding box center [528, 173] width 93 height 26
type input "湘芸-17"
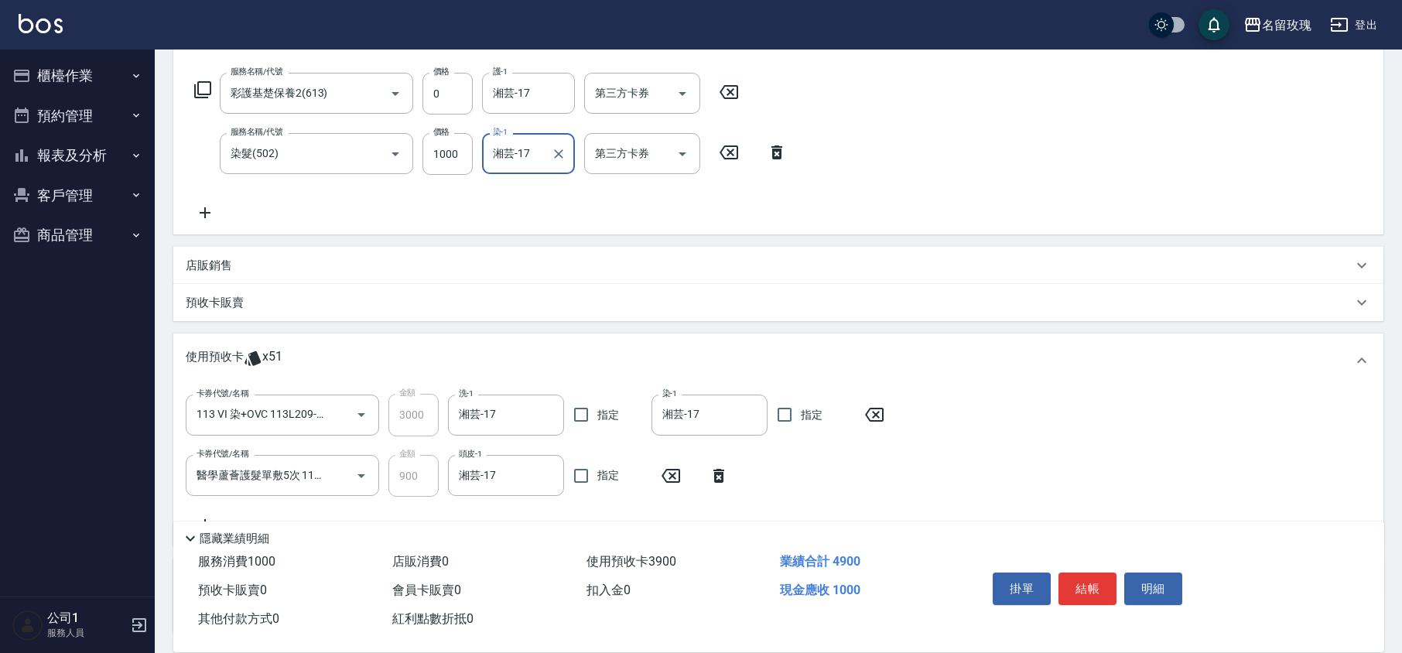
scroll to position [362, 0]
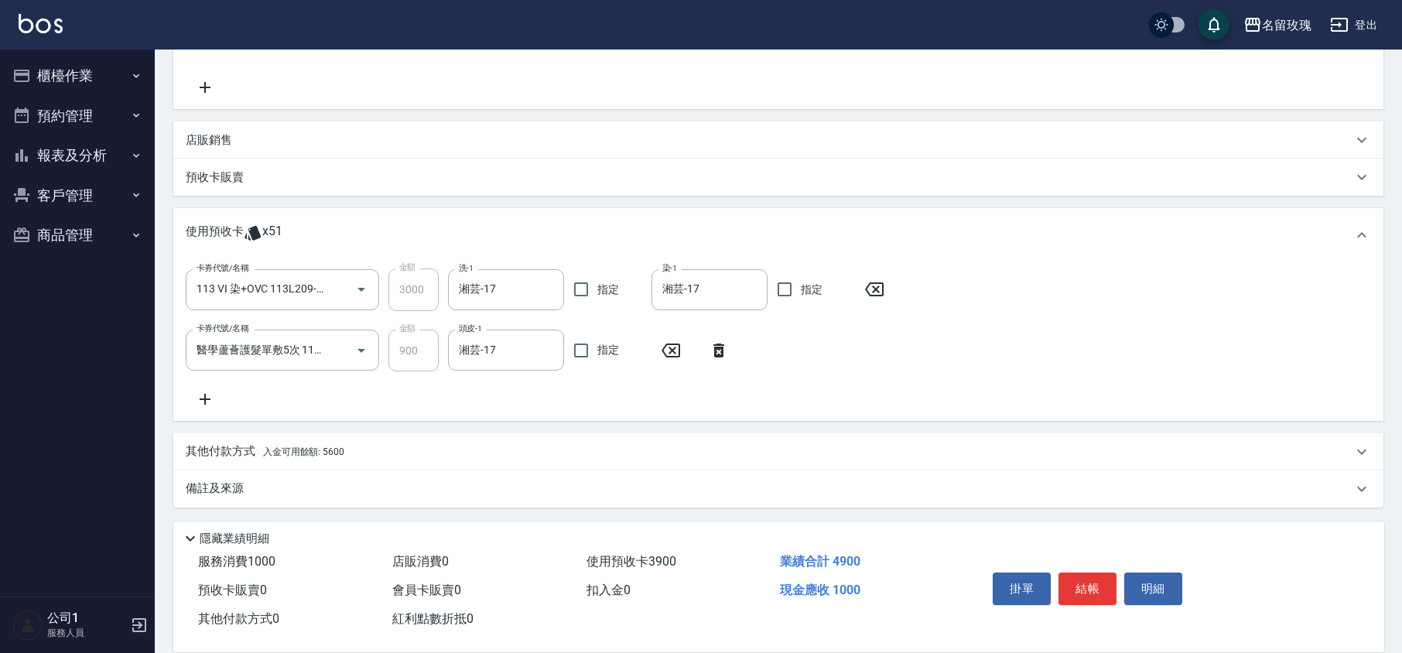
click at [272, 453] on span "入金可用餘額: 5600" at bounding box center [303, 451] width 81 height 11
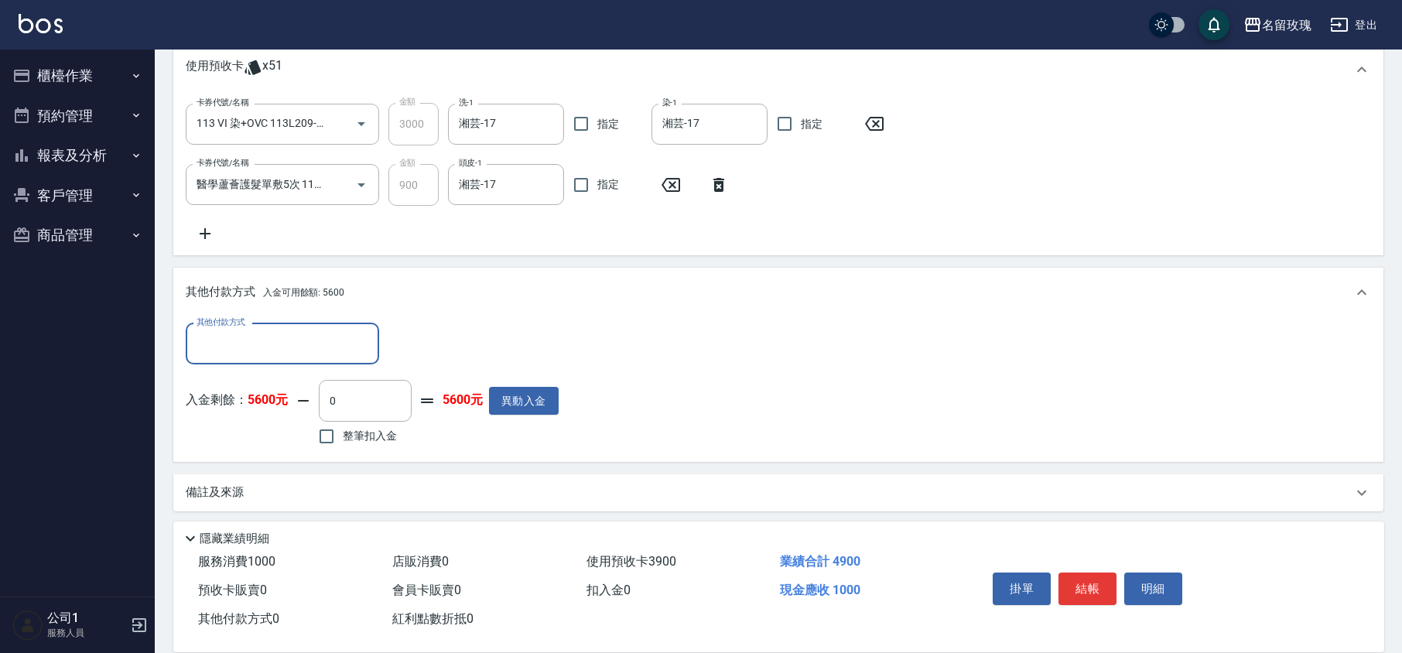
scroll to position [531, 0]
click at [368, 436] on span "整筆扣入金" at bounding box center [370, 433] width 54 height 16
click at [343, 436] on input "整筆扣入金" at bounding box center [326, 433] width 32 height 32
checkbox input "true"
type input "1000"
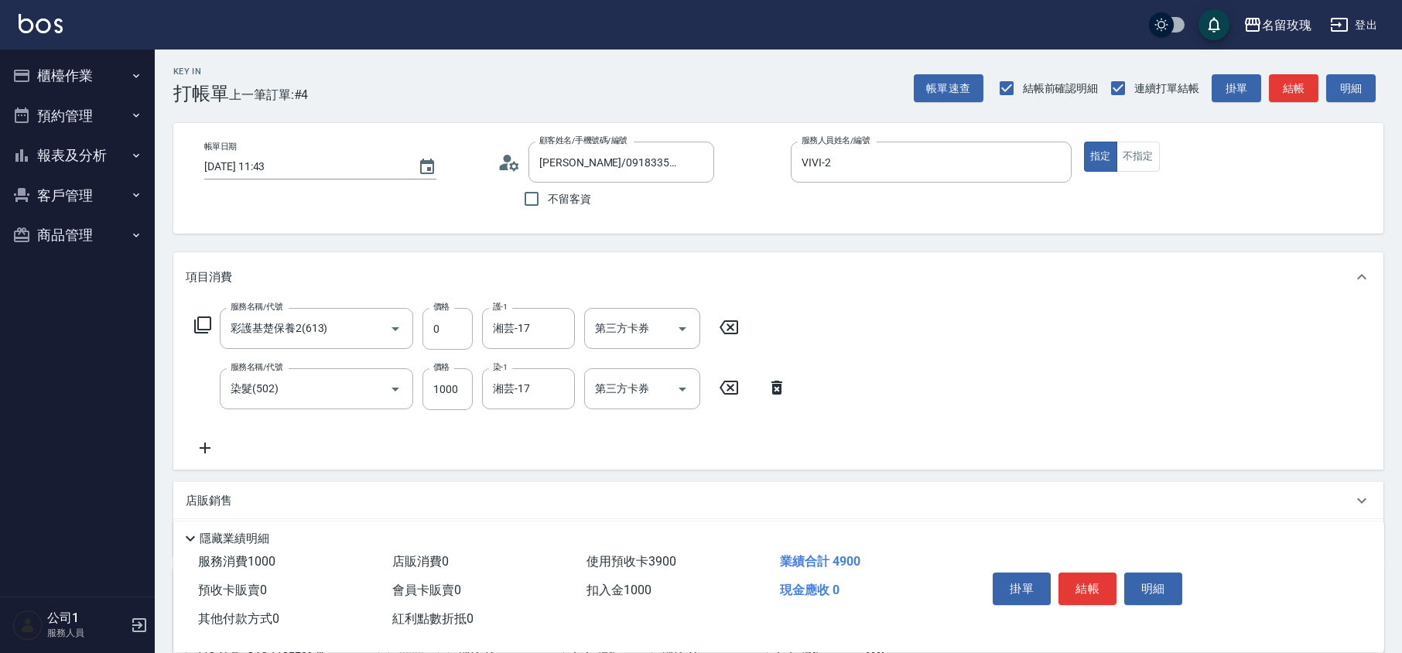
scroll to position [0, 0]
click at [1097, 586] on button "結帳" at bounding box center [1087, 588] width 58 height 32
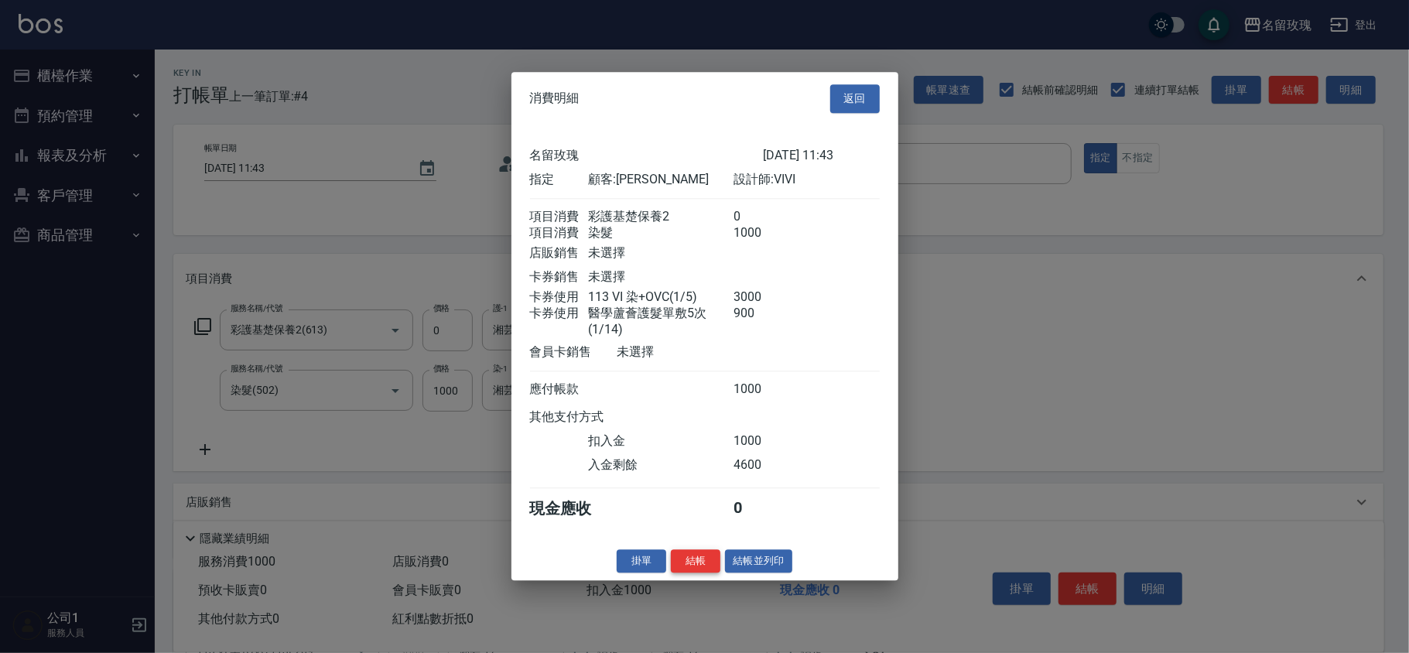
click at [688, 567] on button "結帳" at bounding box center [696, 561] width 50 height 24
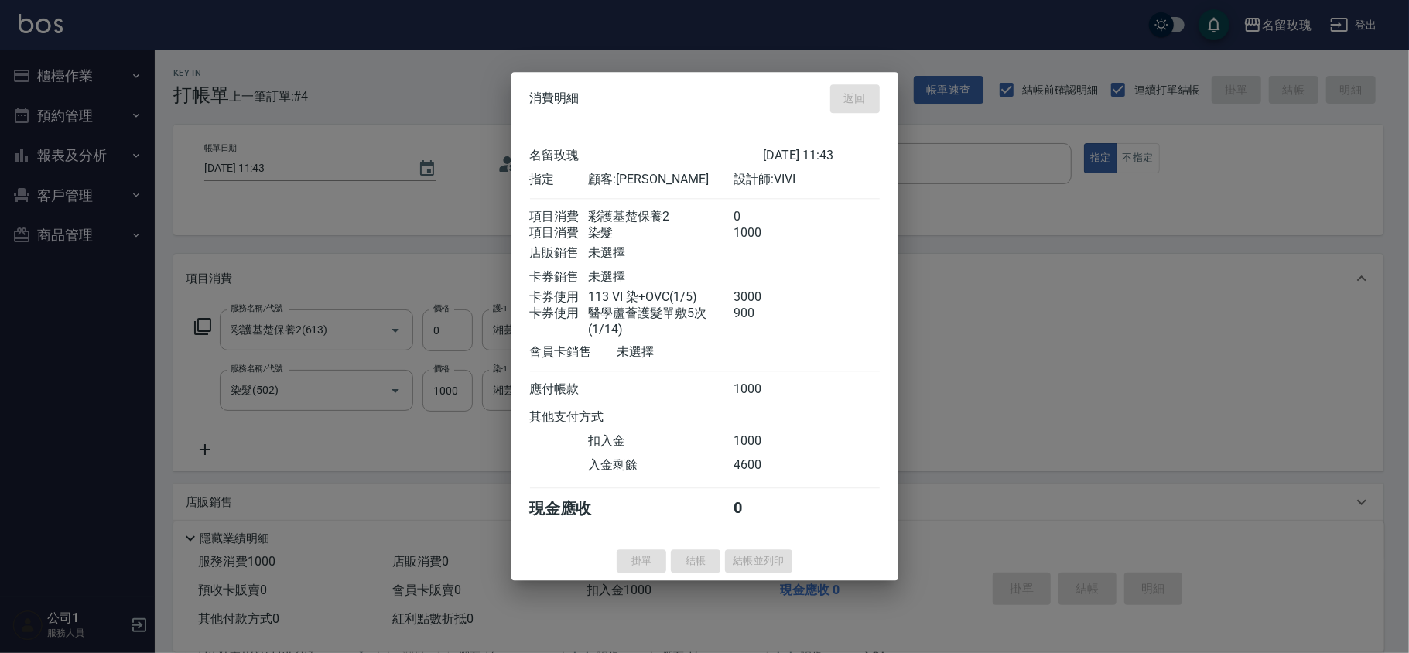
type input "[DATE] 12:53"
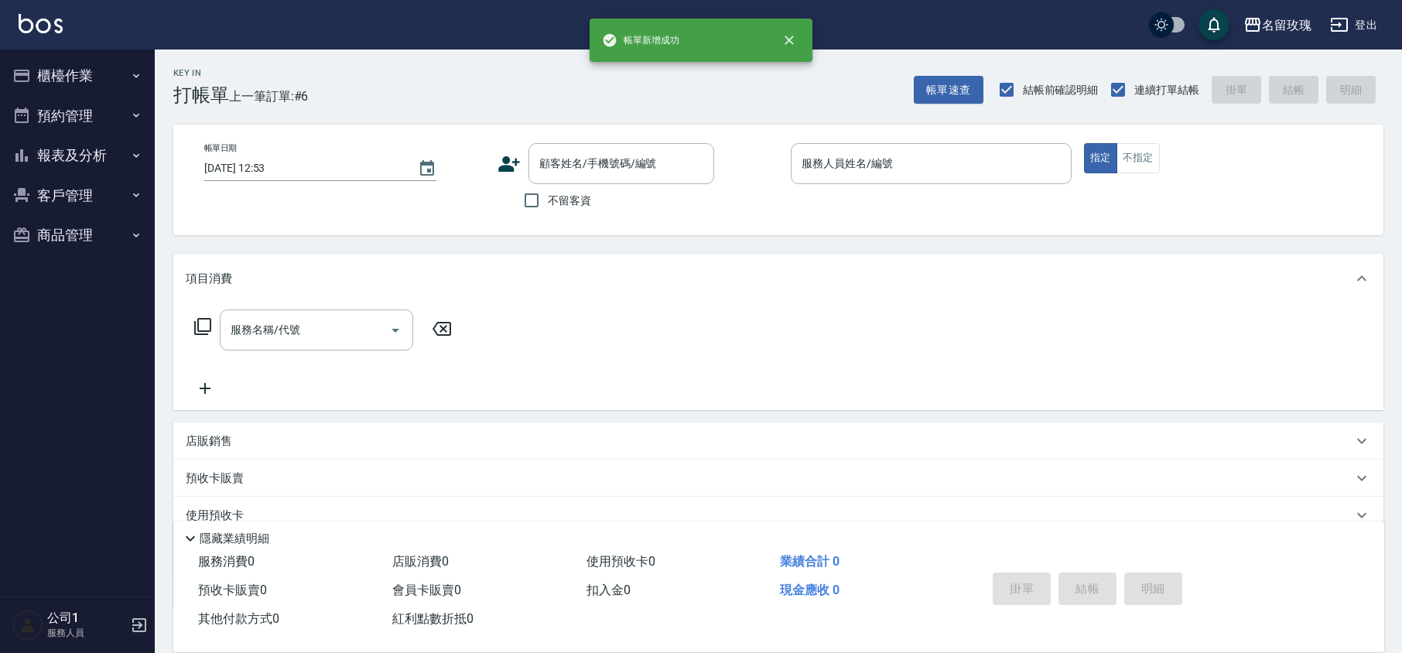
click at [119, 87] on button "櫃檯作業" at bounding box center [77, 76] width 142 height 40
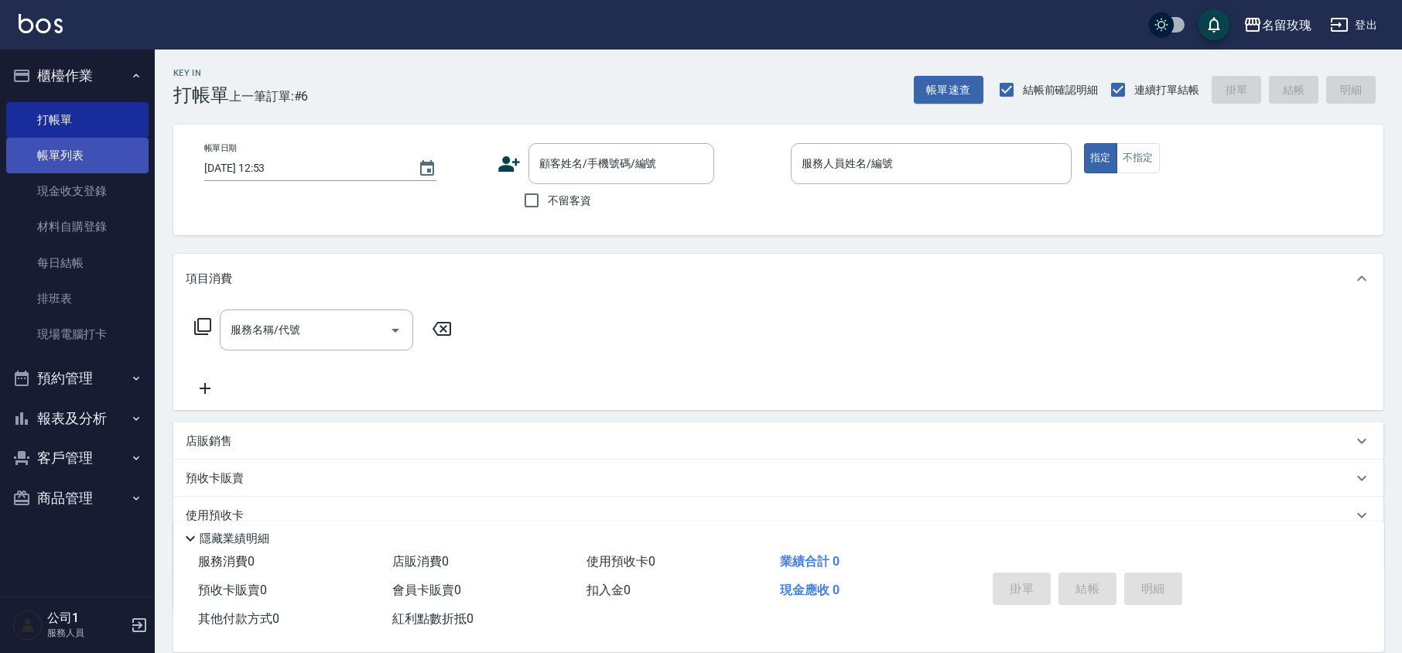
click at [100, 155] on link "帳單列表" at bounding box center [77, 156] width 142 height 36
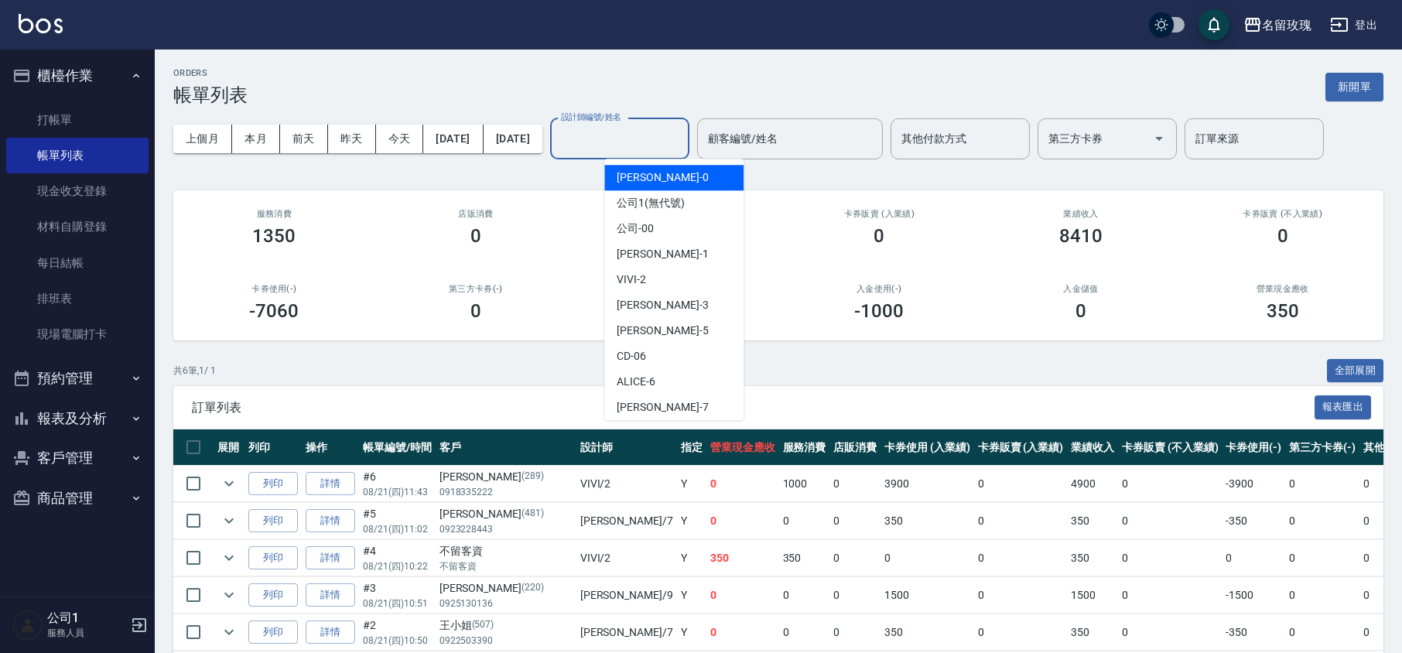
click at [666, 146] on input "設計師編號/姓名" at bounding box center [619, 138] width 125 height 27
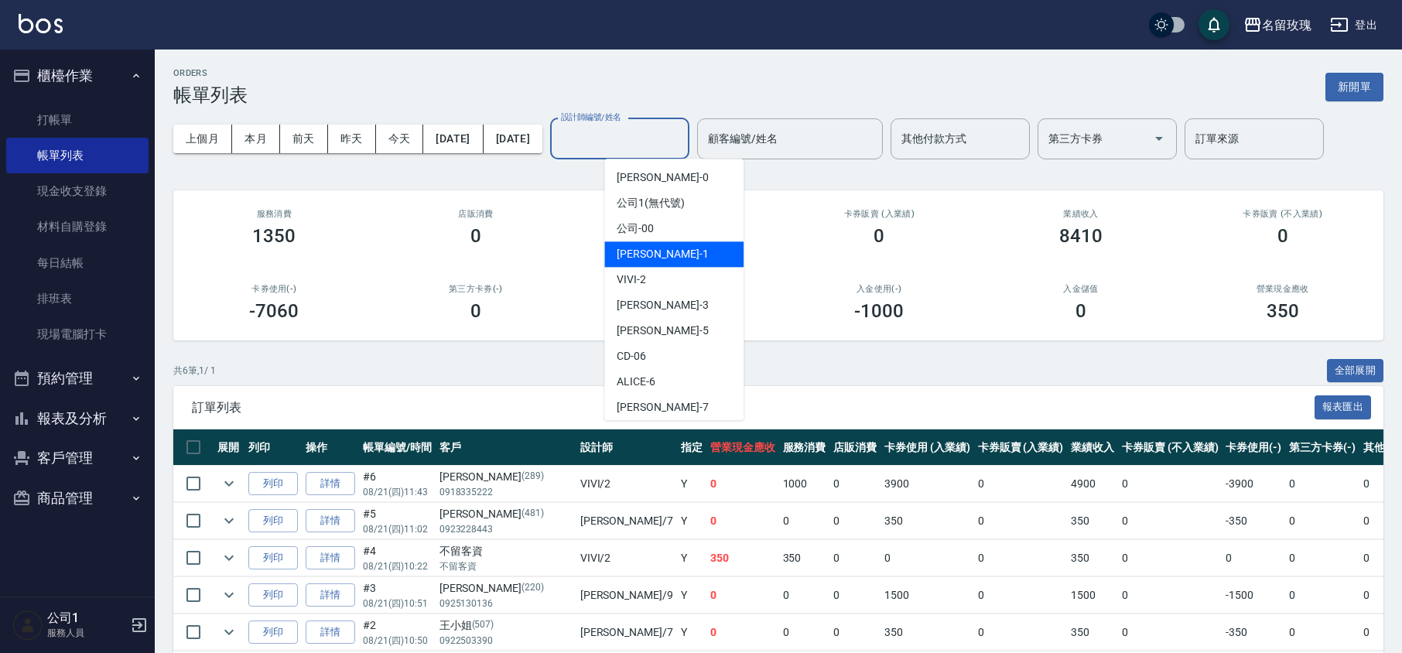
click at [653, 274] on div "VIVI -2" at bounding box center [673, 280] width 139 height 26
type input "VIVI-2"
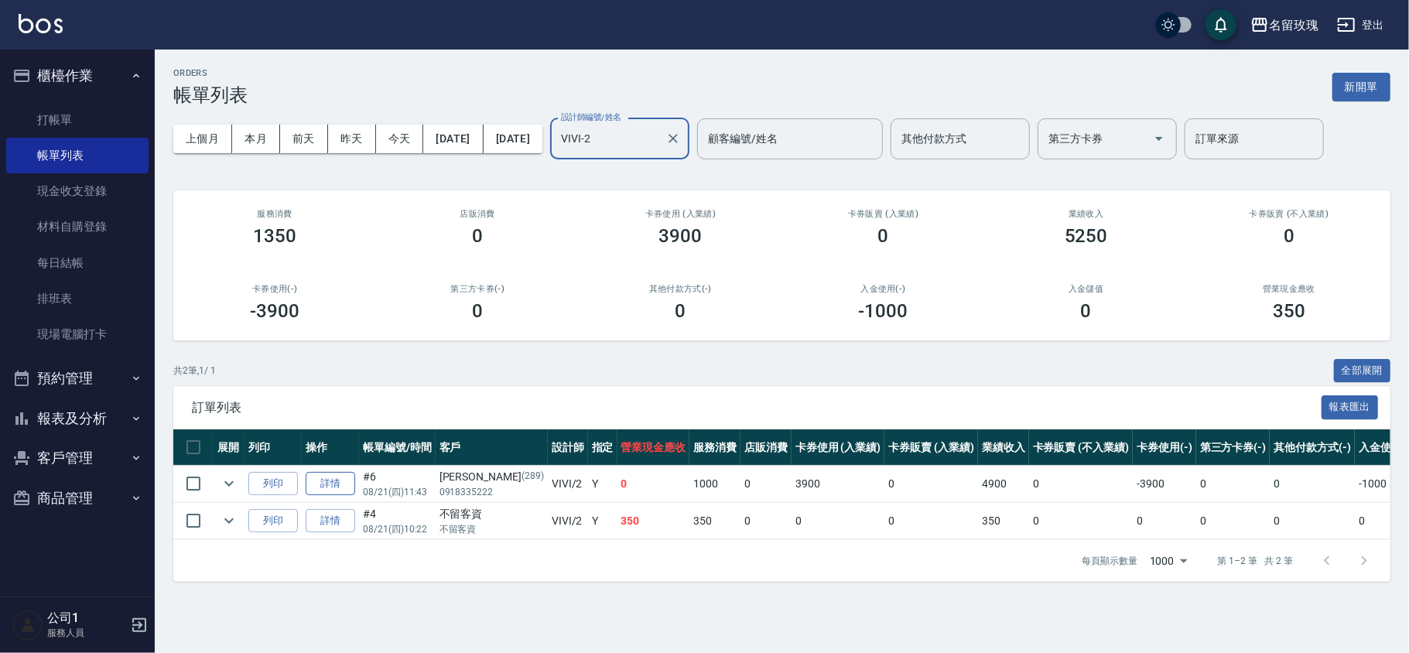
click at [323, 484] on link "詳情" at bounding box center [331, 484] width 50 height 24
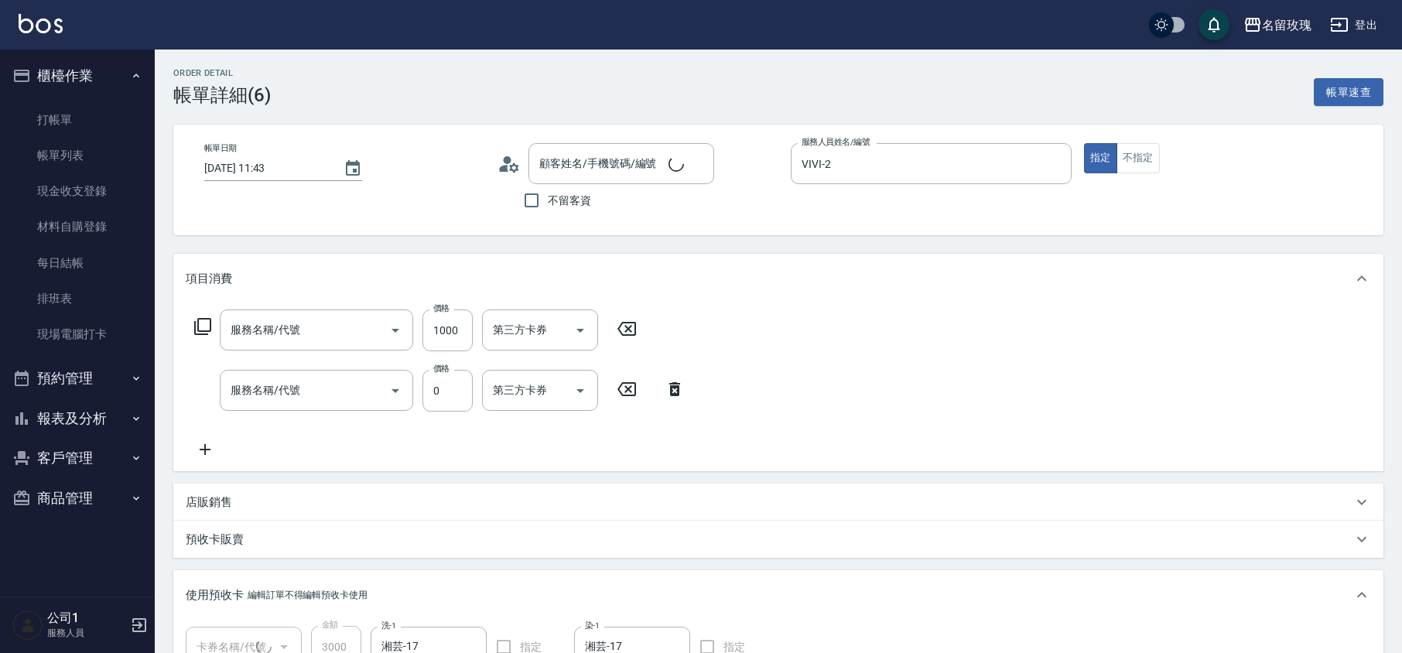
type input "[DATE] 11:43"
type input "VIVI-2"
type input "染髮(502)"
type input "彩護基楚保養2(613)"
type input "[PERSON_NAME]/0918335222/289"
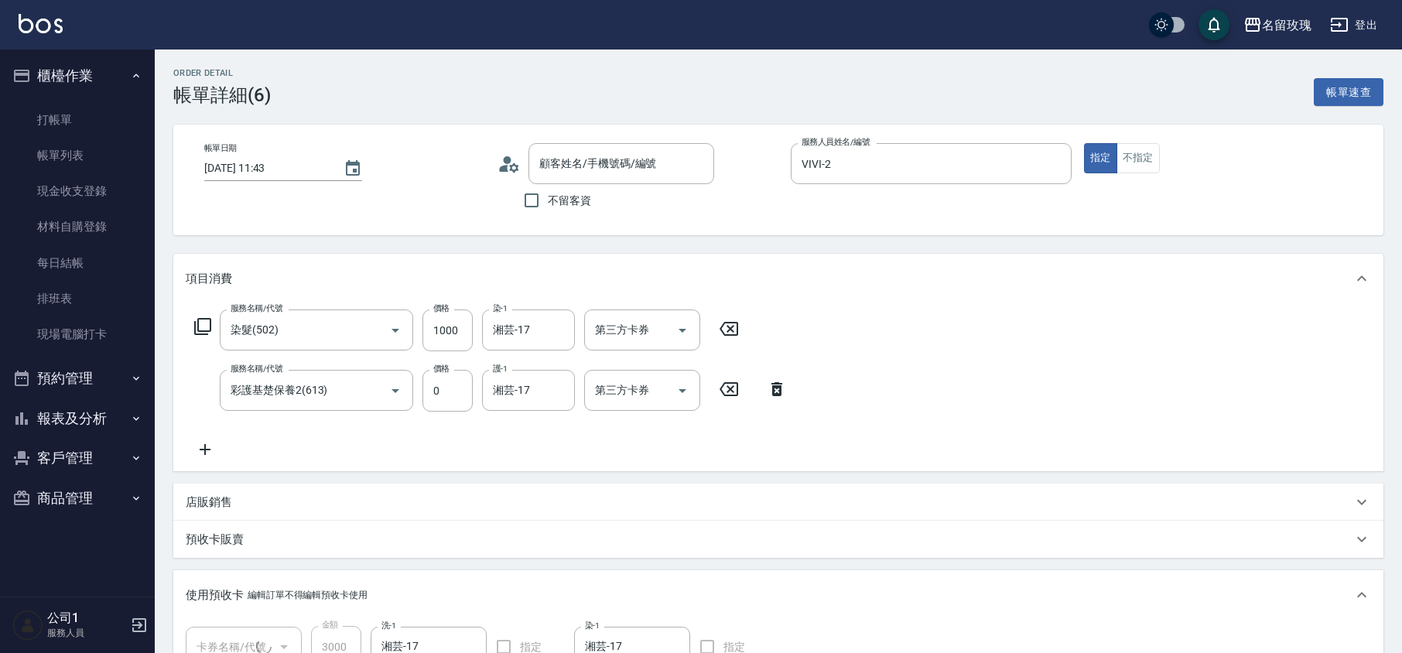
type input "113 VI 染+OVC(1/1) 113L209-221"
type input "醫學蘆薈護髮單敷5次(1/1) 11007227-29"
click at [93, 107] on link "打帳單" at bounding box center [77, 120] width 142 height 36
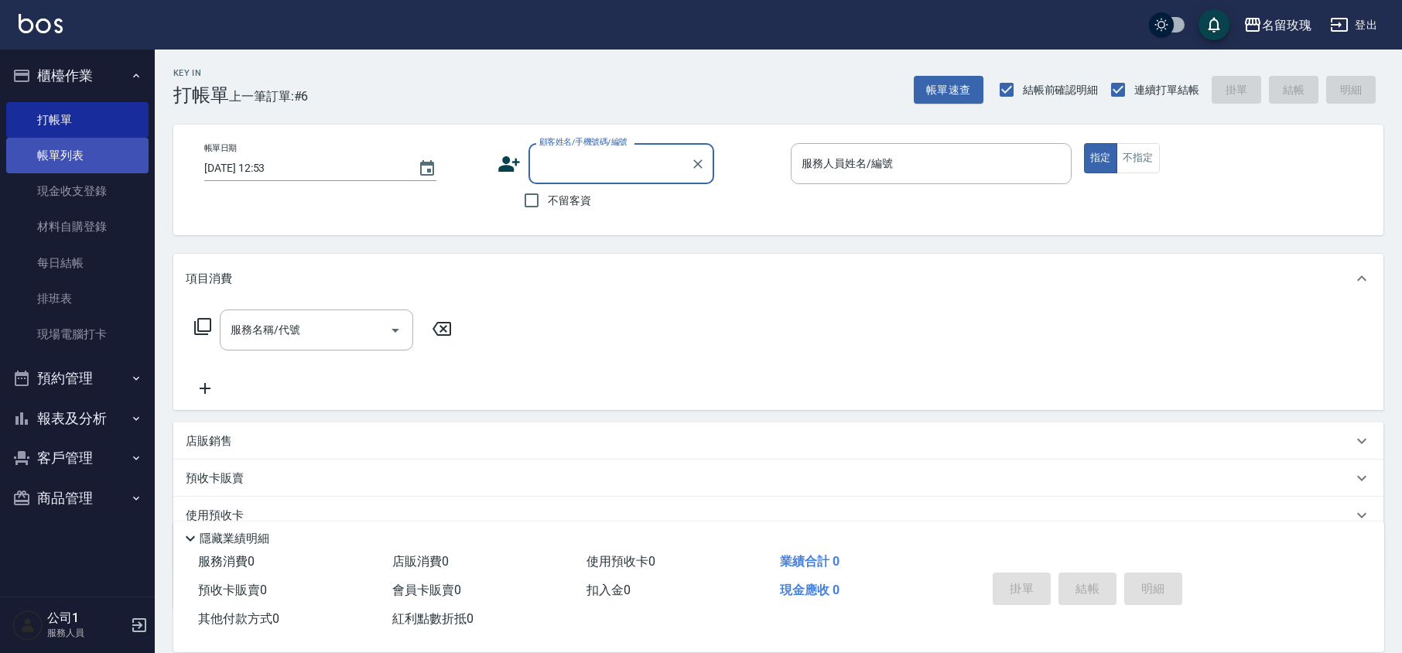
click at [91, 158] on link "帳單列表" at bounding box center [77, 156] width 142 height 36
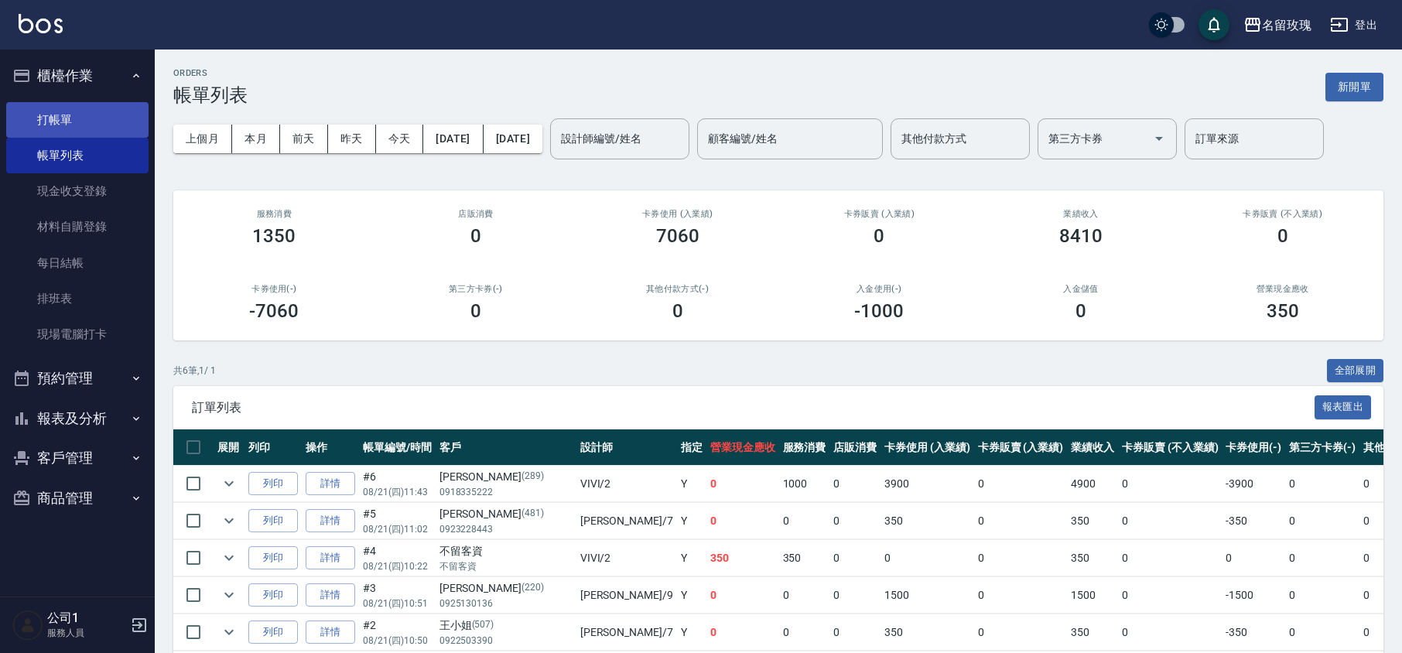
click at [70, 118] on link "打帳單" at bounding box center [77, 120] width 142 height 36
